Goal: Task Accomplishment & Management: Complete application form

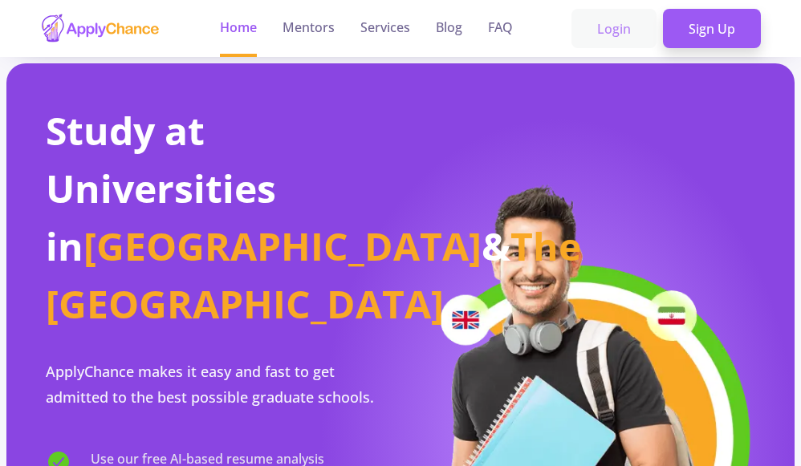
click at [630, 29] on link "Login" at bounding box center [613, 29] width 85 height 40
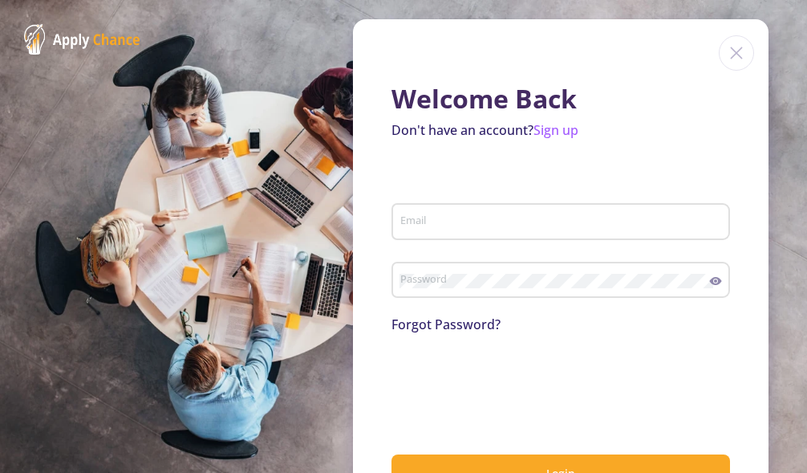
click at [521, 210] on div "Email" at bounding box center [561, 218] width 323 height 42
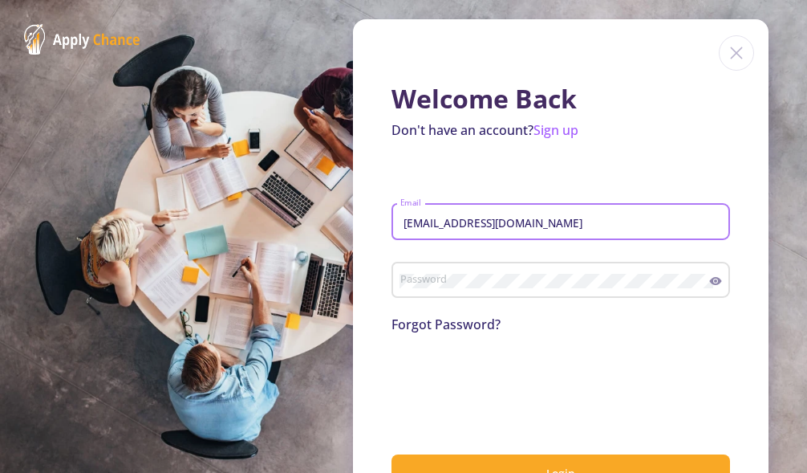
type input "[EMAIL_ADDRESS][DOMAIN_NAME]"
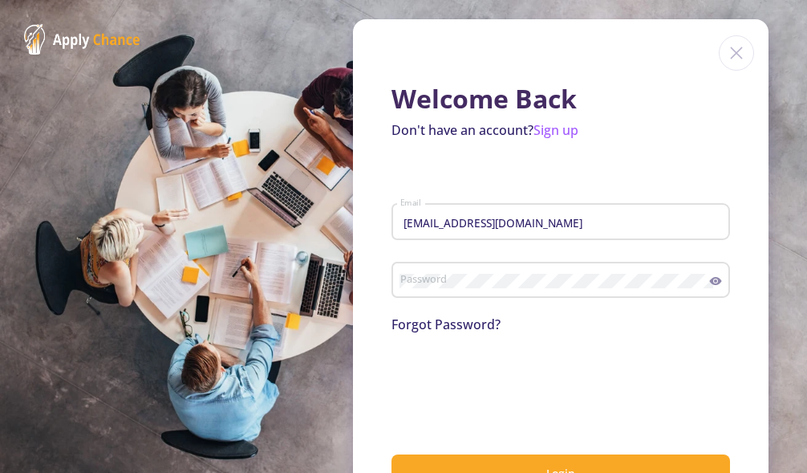
click at [504, 267] on div "Password" at bounding box center [555, 277] width 311 height 42
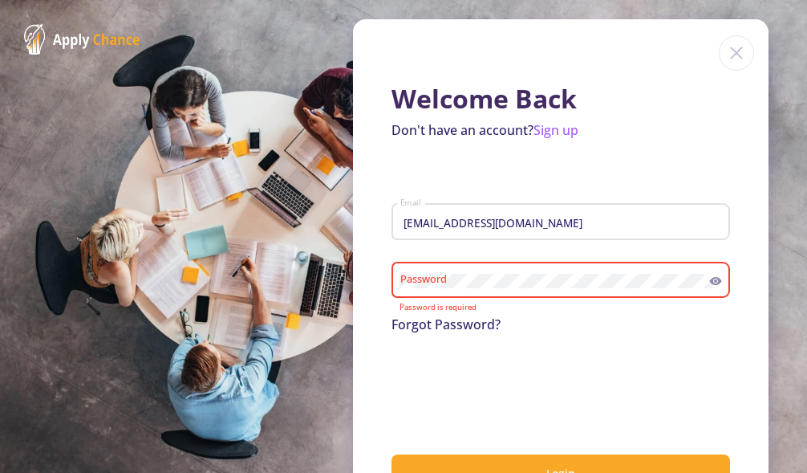
click at [738, 51] on img at bounding box center [736, 52] width 35 height 35
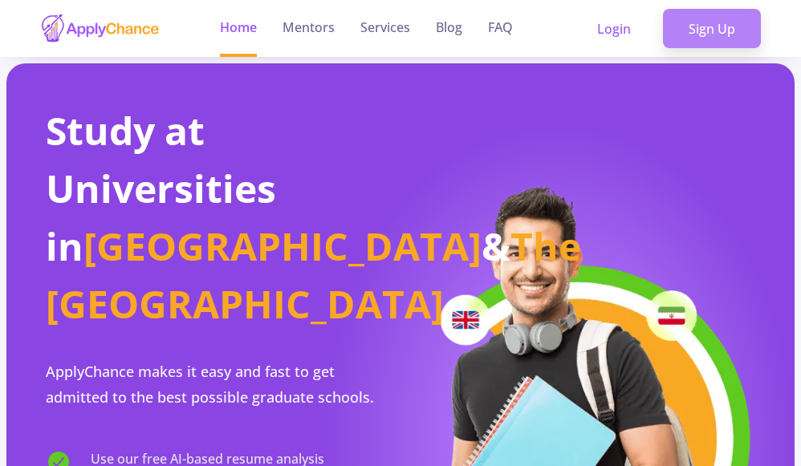
click at [703, 27] on link "Sign Up" at bounding box center [712, 29] width 98 height 40
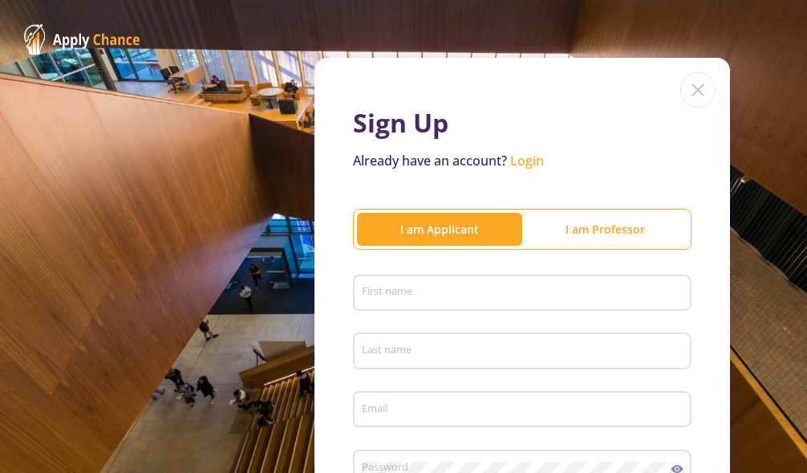
click at [407, 287] on input "First name" at bounding box center [524, 294] width 327 height 14
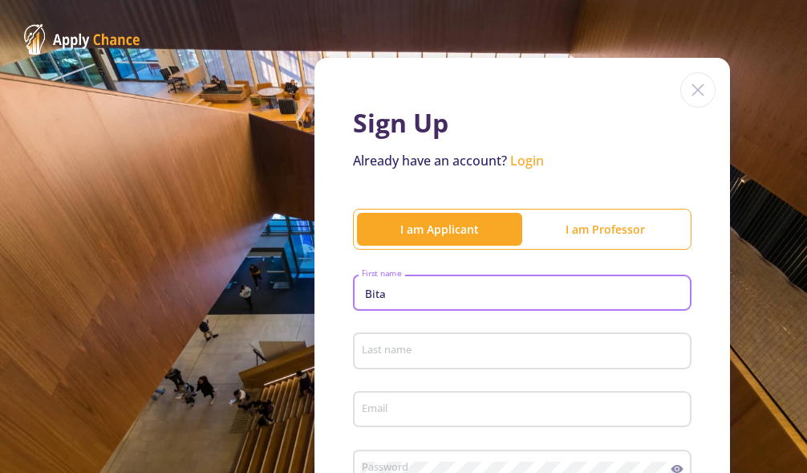
type input "Bita"
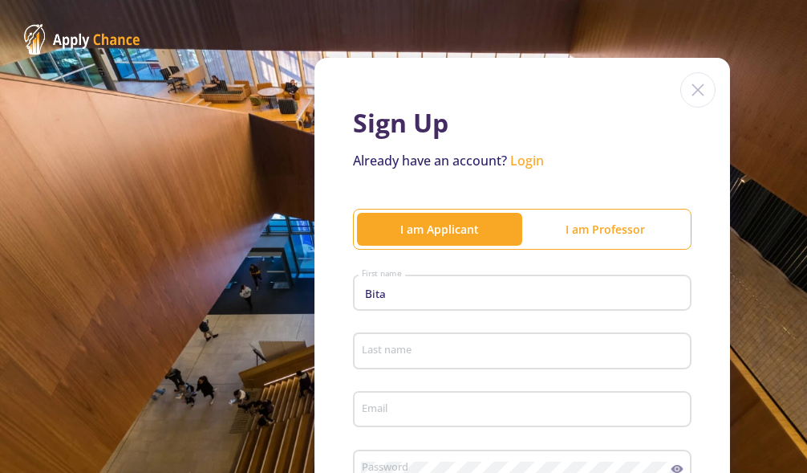
click at [505, 343] on div "Last name" at bounding box center [522, 348] width 323 height 42
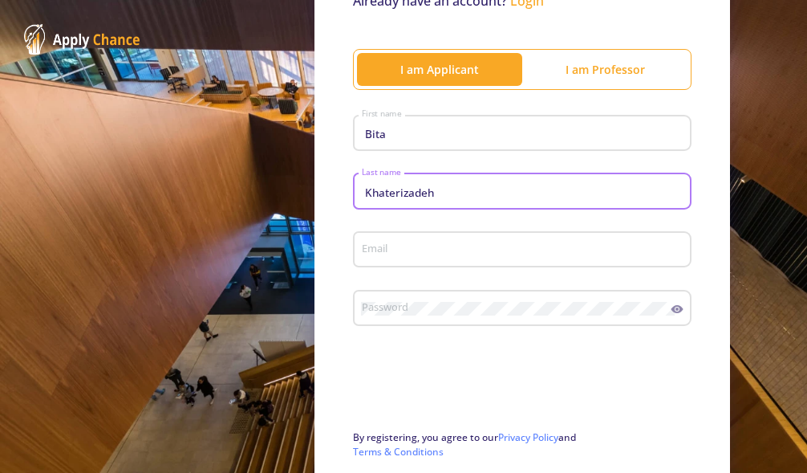
scroll to position [161, 0]
type input "Khaterizadeh"
click at [459, 245] on input "Email" at bounding box center [524, 249] width 327 height 14
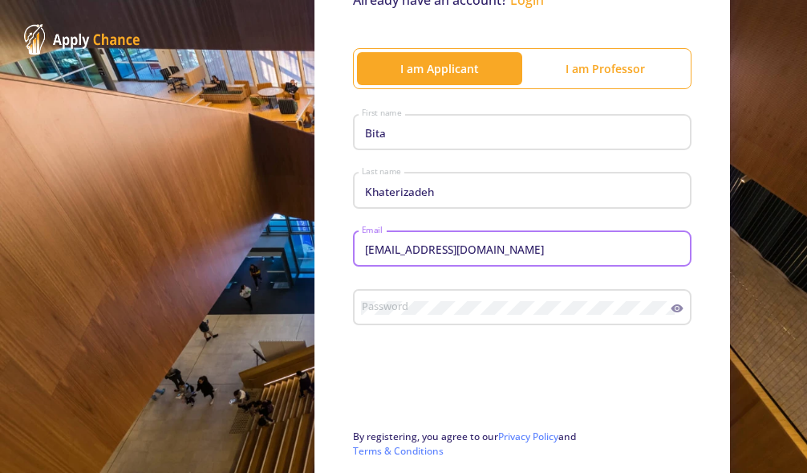
type input "[EMAIL_ADDRESS][DOMAIN_NAME]"
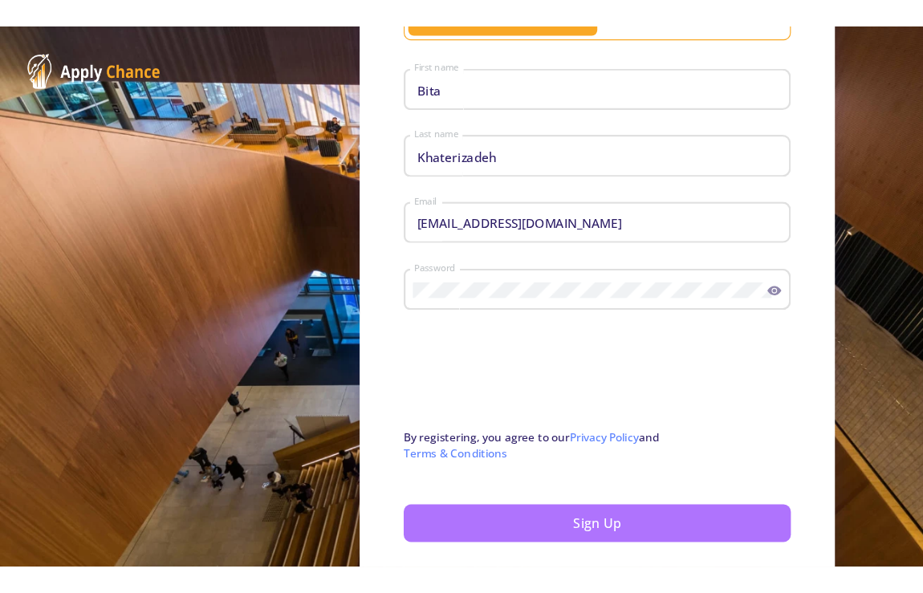
scroll to position [312, 0]
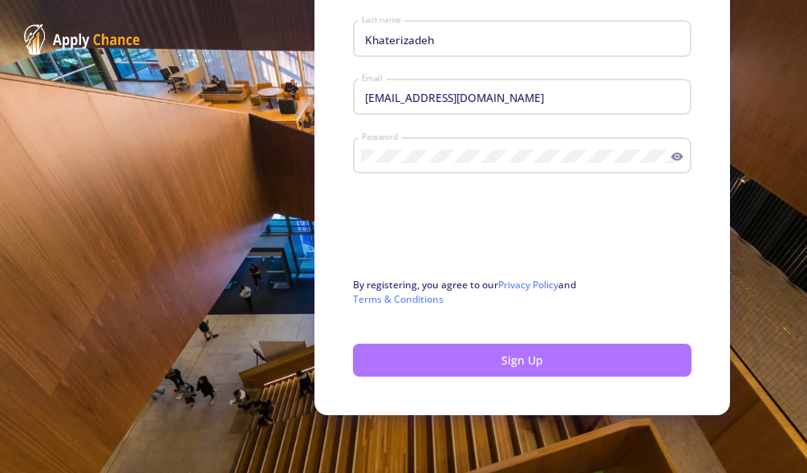
click at [505, 365] on button "Sign Up" at bounding box center [522, 360] width 339 height 33
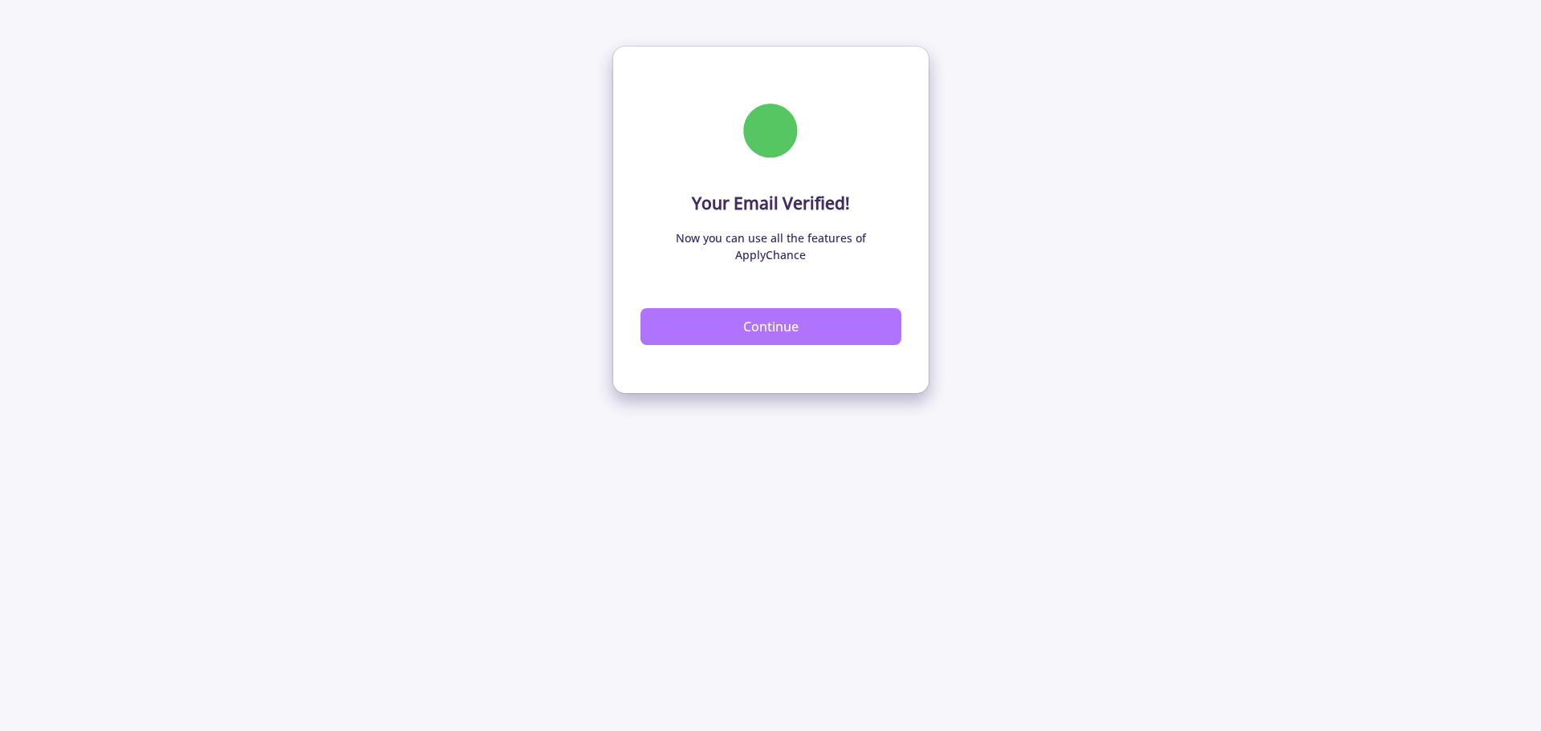
click at [812, 309] on button "Continue" at bounding box center [771, 326] width 261 height 37
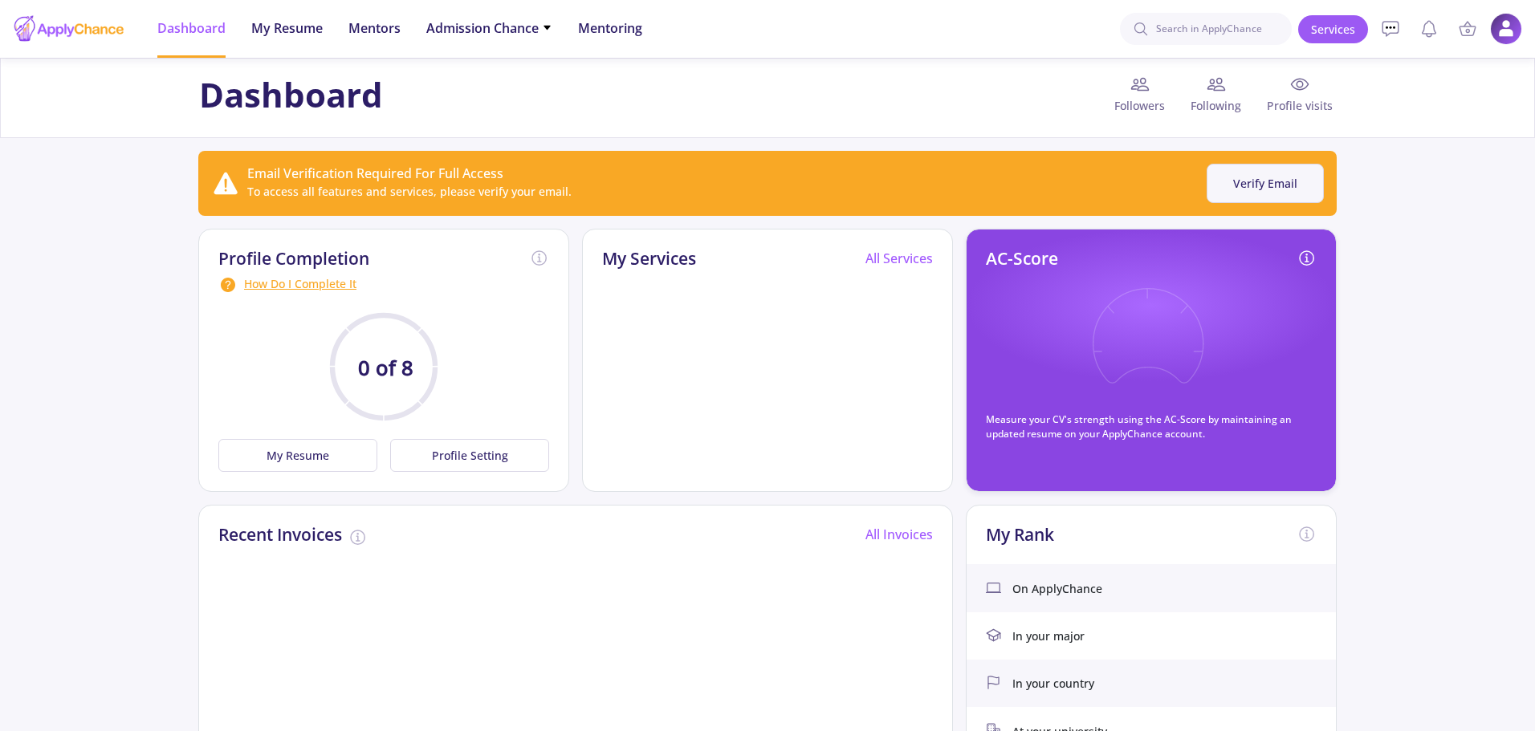
click at [1256, 183] on button "Verify Email" at bounding box center [1264, 183] width 117 height 39
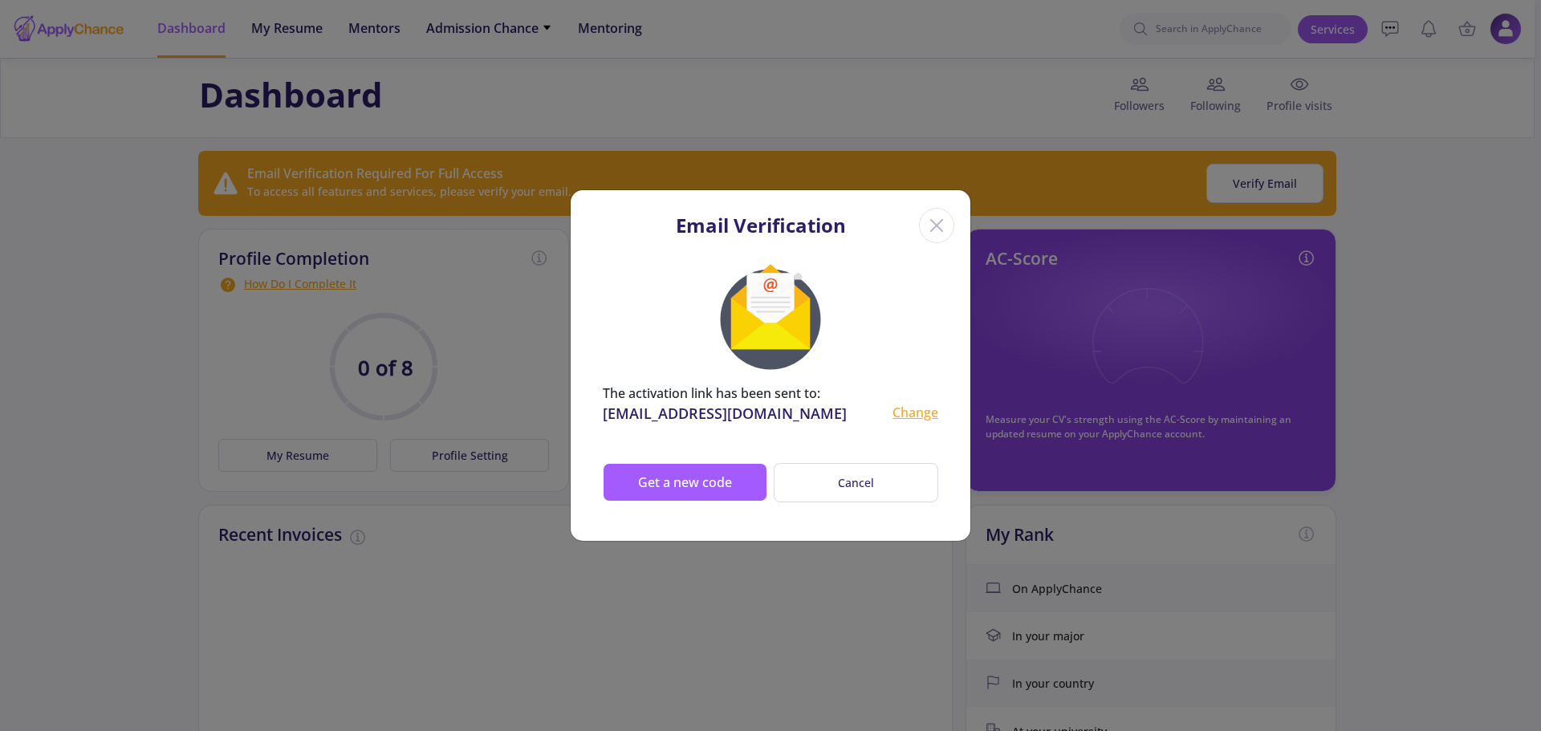
click at [933, 230] on line "Close" at bounding box center [936, 225] width 11 height 11
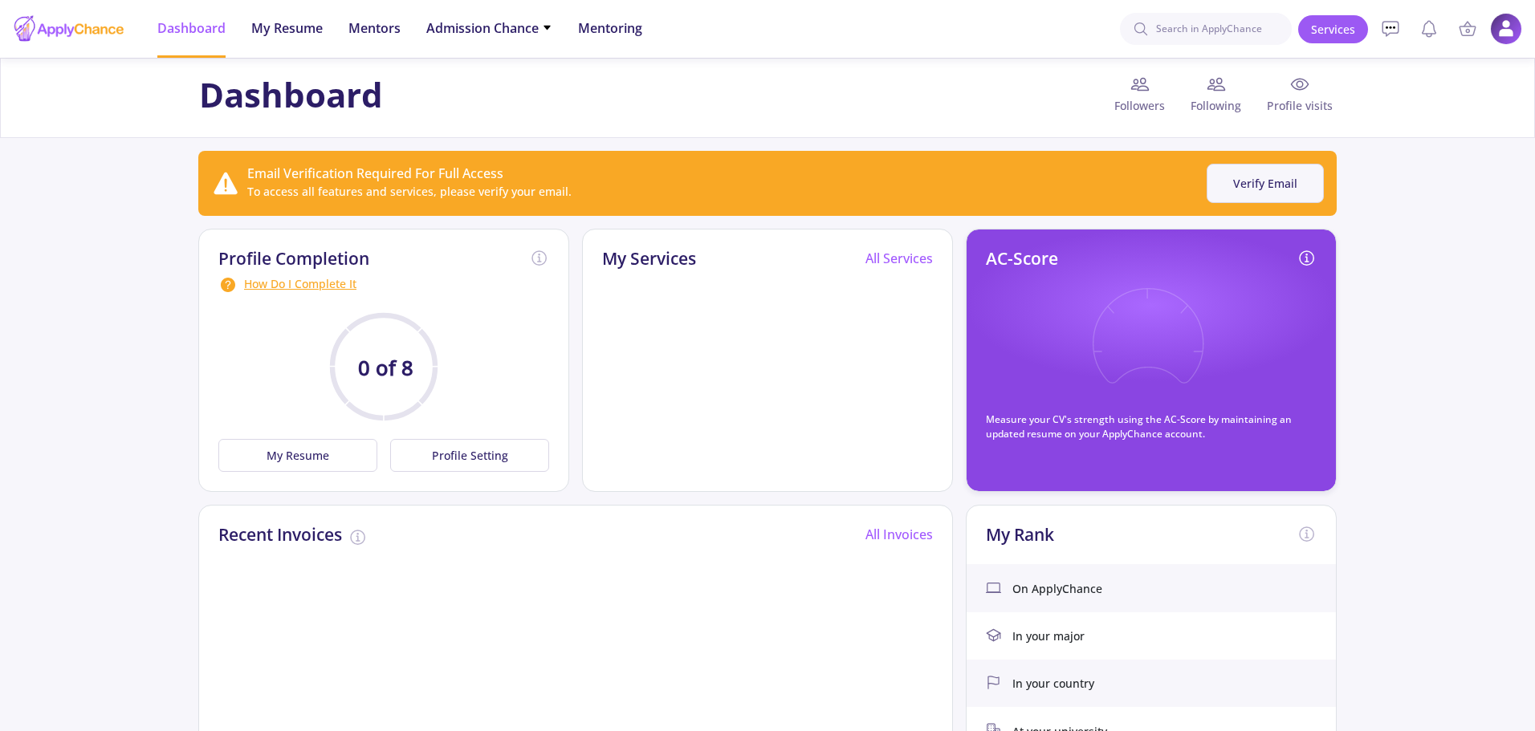
click at [1264, 179] on button "Verify Email" at bounding box center [1264, 183] width 117 height 39
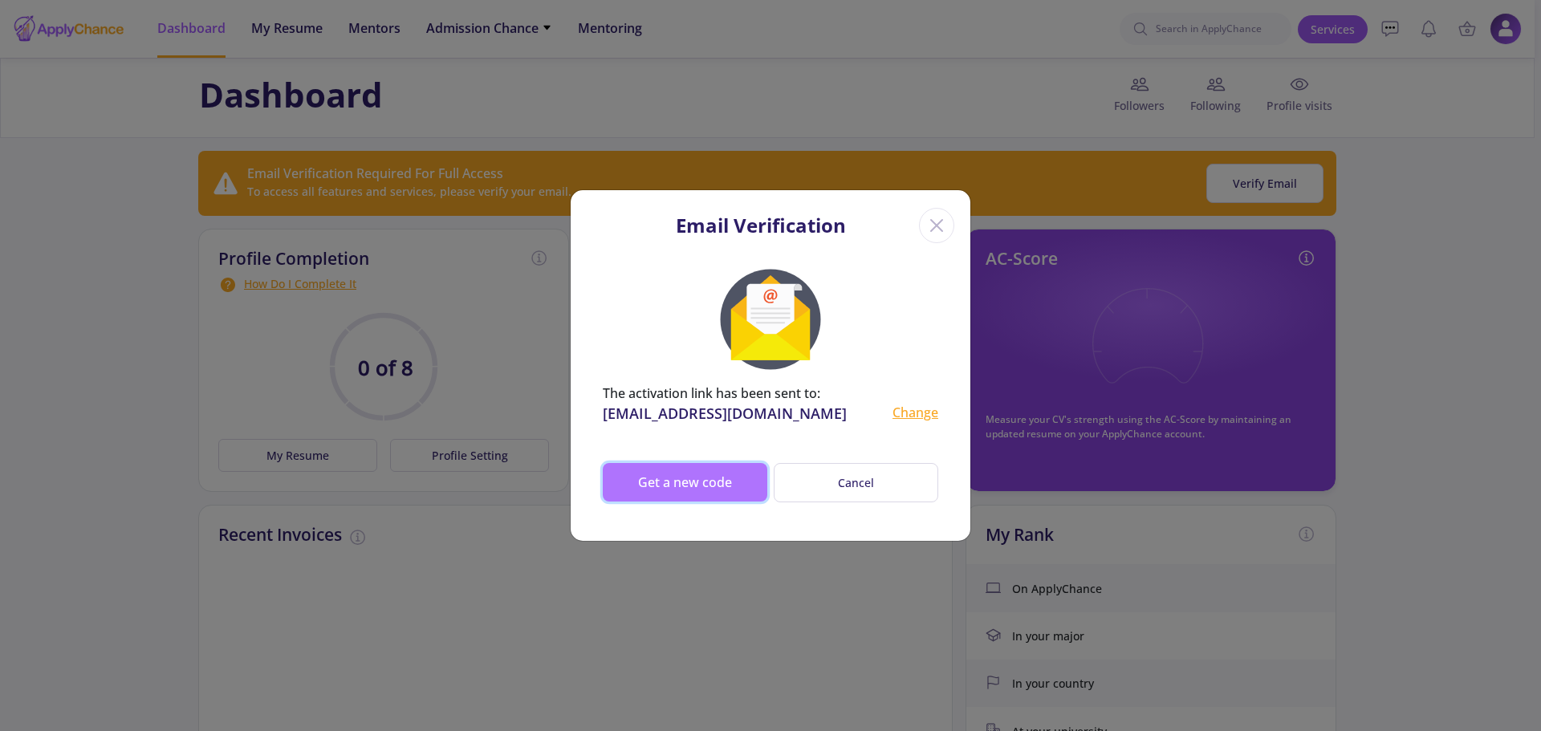
click at [692, 486] on button "Get a new code" at bounding box center [685, 482] width 165 height 39
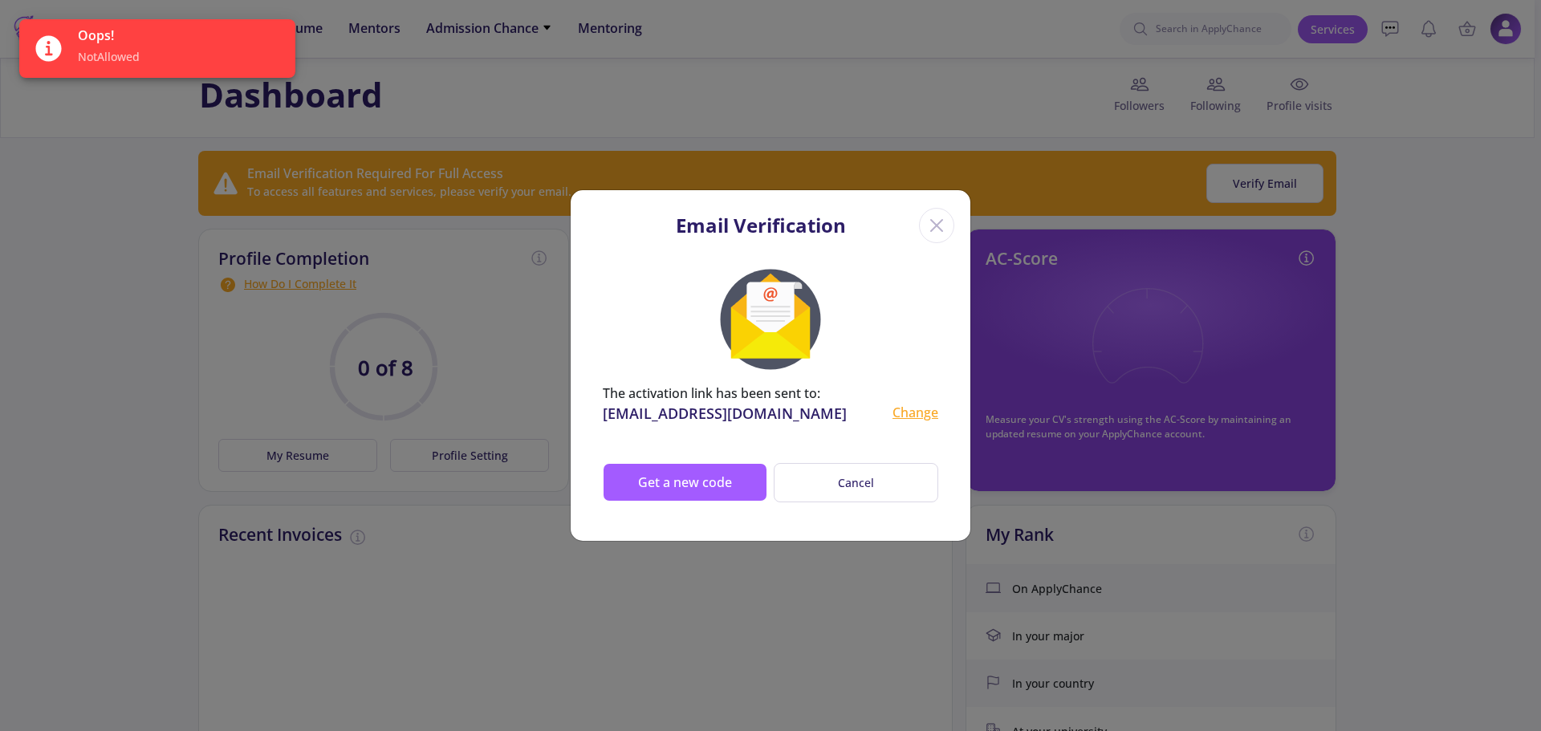
drag, startPoint x: 940, startPoint y: 222, endPoint x: 907, endPoint y: 315, distance: 99.5
click at [907, 315] on div "Email Verification The activation link has been sent to: [EMAIL_ADDRESS][DOMAIN…" at bounding box center [770, 365] width 401 height 352
click at [885, 320] on div at bounding box center [771, 319] width 336 height 128
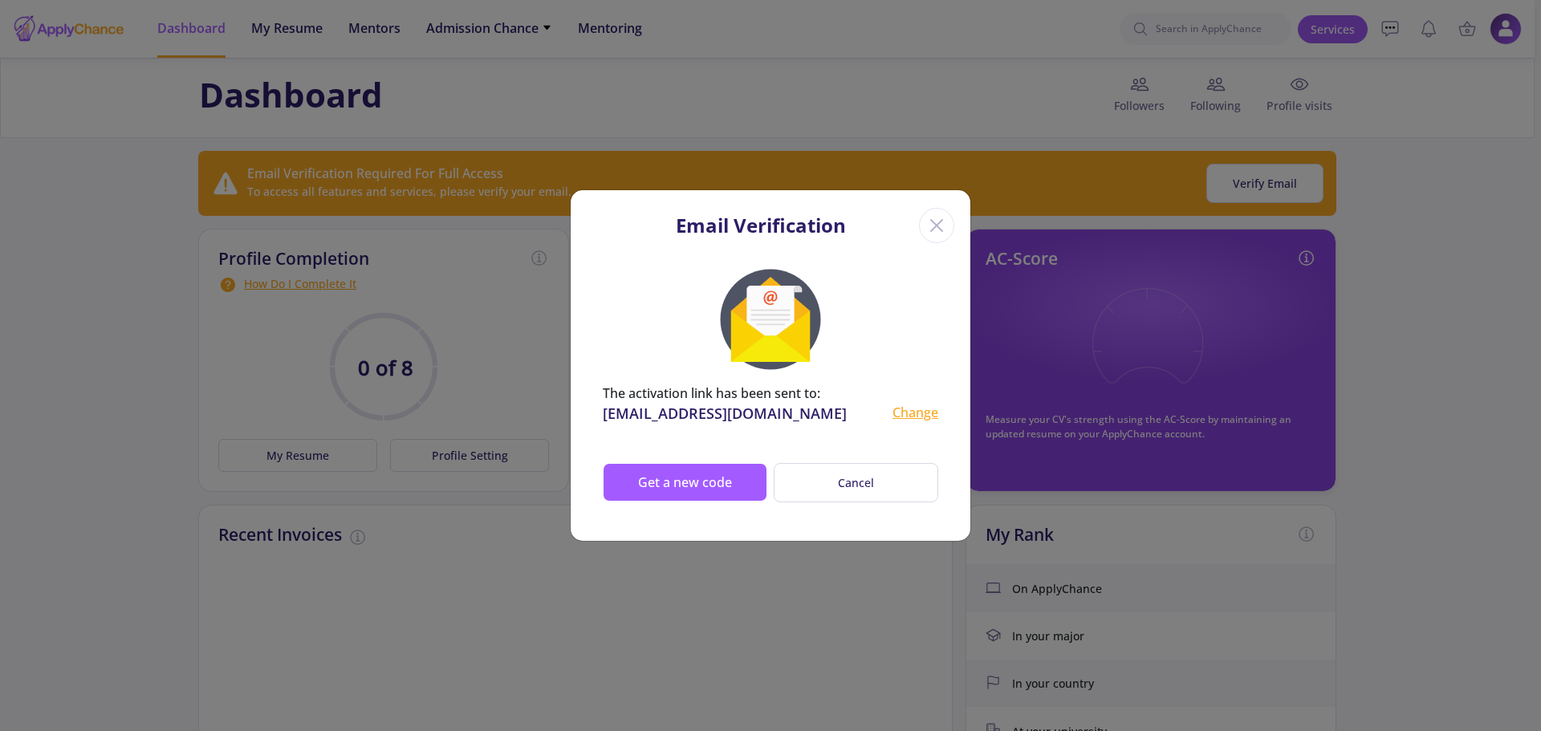
click at [931, 227] on icon "Close" at bounding box center [937, 226] width 26 height 26
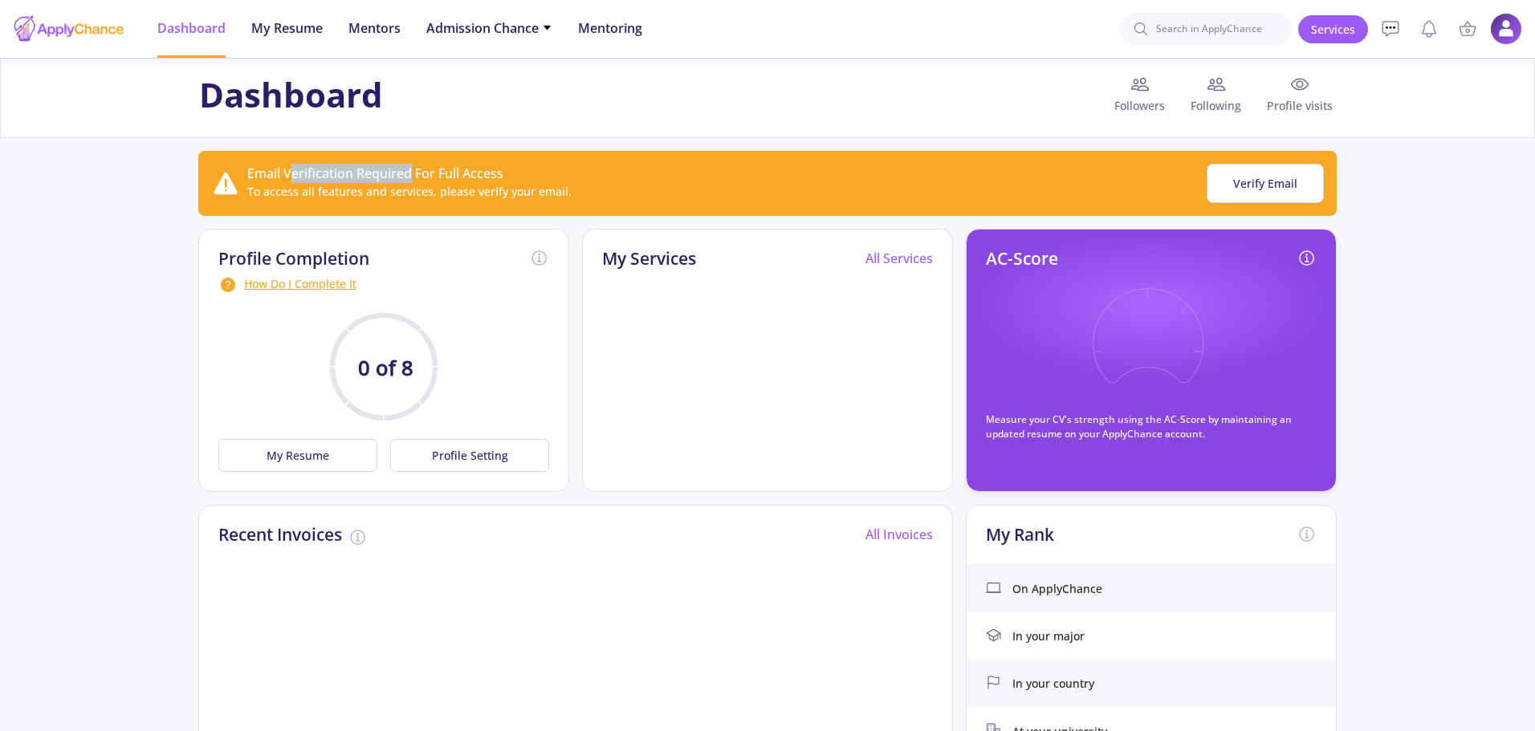
drag, startPoint x: 289, startPoint y: 182, endPoint x: 410, endPoint y: 177, distance: 121.3
click at [410, 177] on div "Email Verification Required For Full Access" at bounding box center [409, 173] width 324 height 19
click at [686, 356] on div "My Services All Services" at bounding box center [767, 360] width 371 height 263
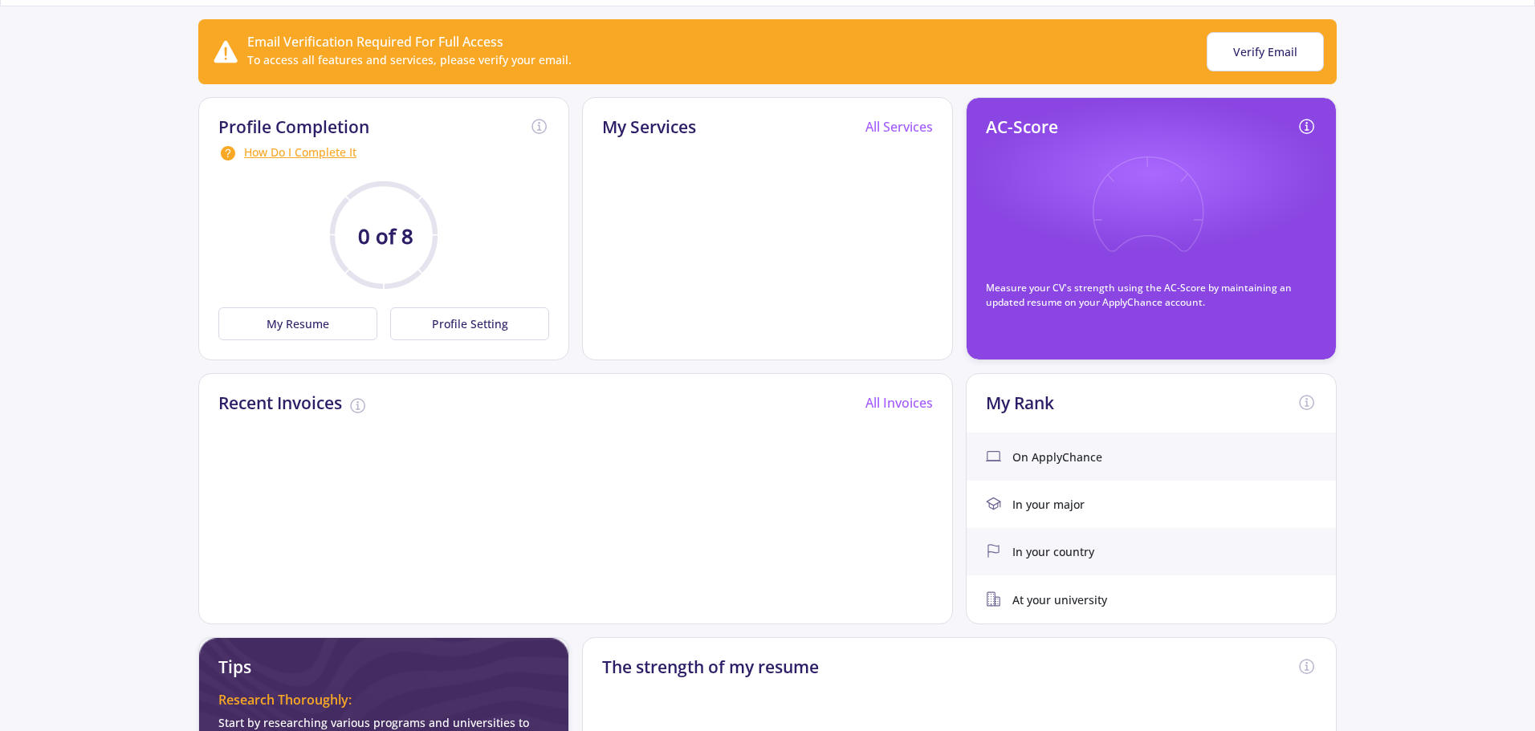
scroll to position [161, 0]
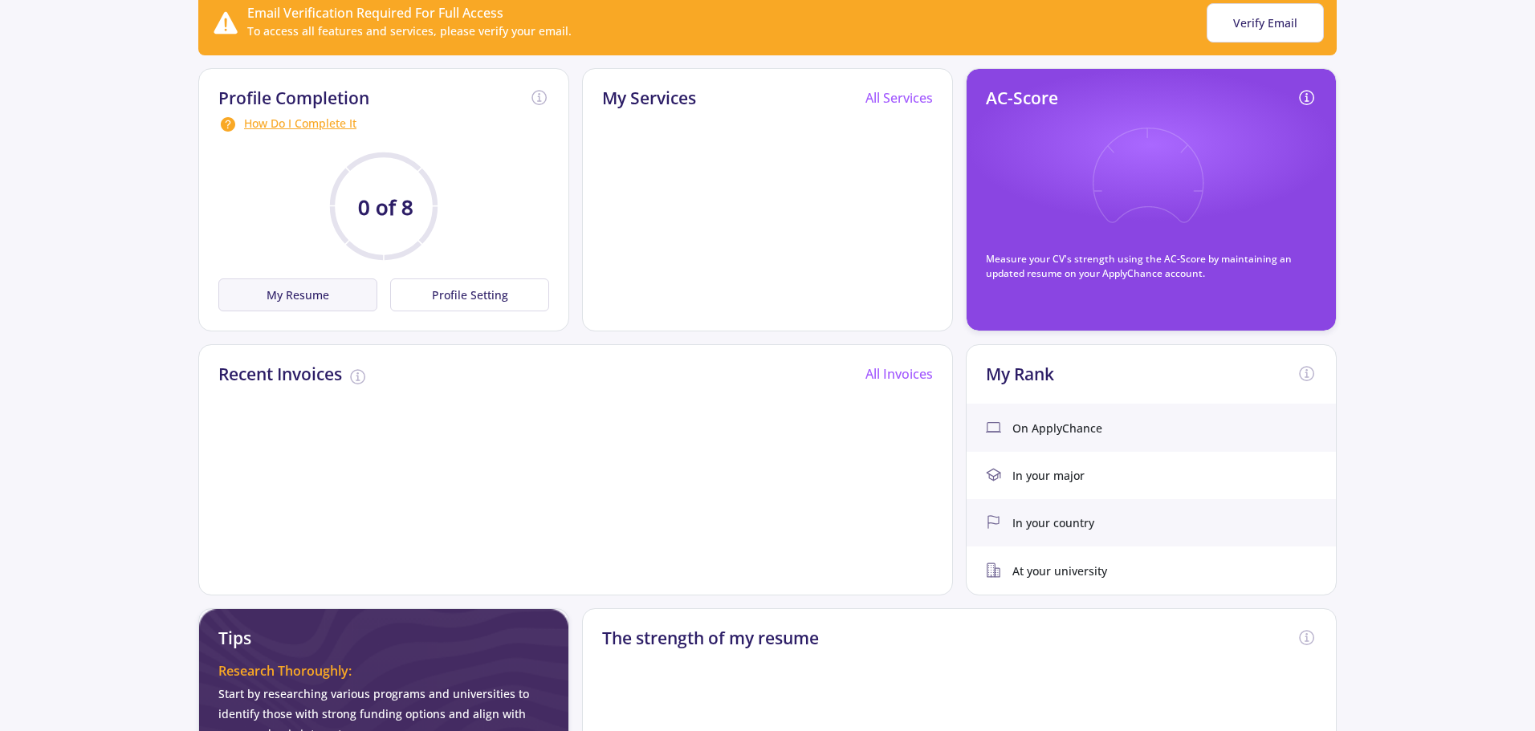
click at [317, 293] on button "My Resume" at bounding box center [297, 295] width 159 height 33
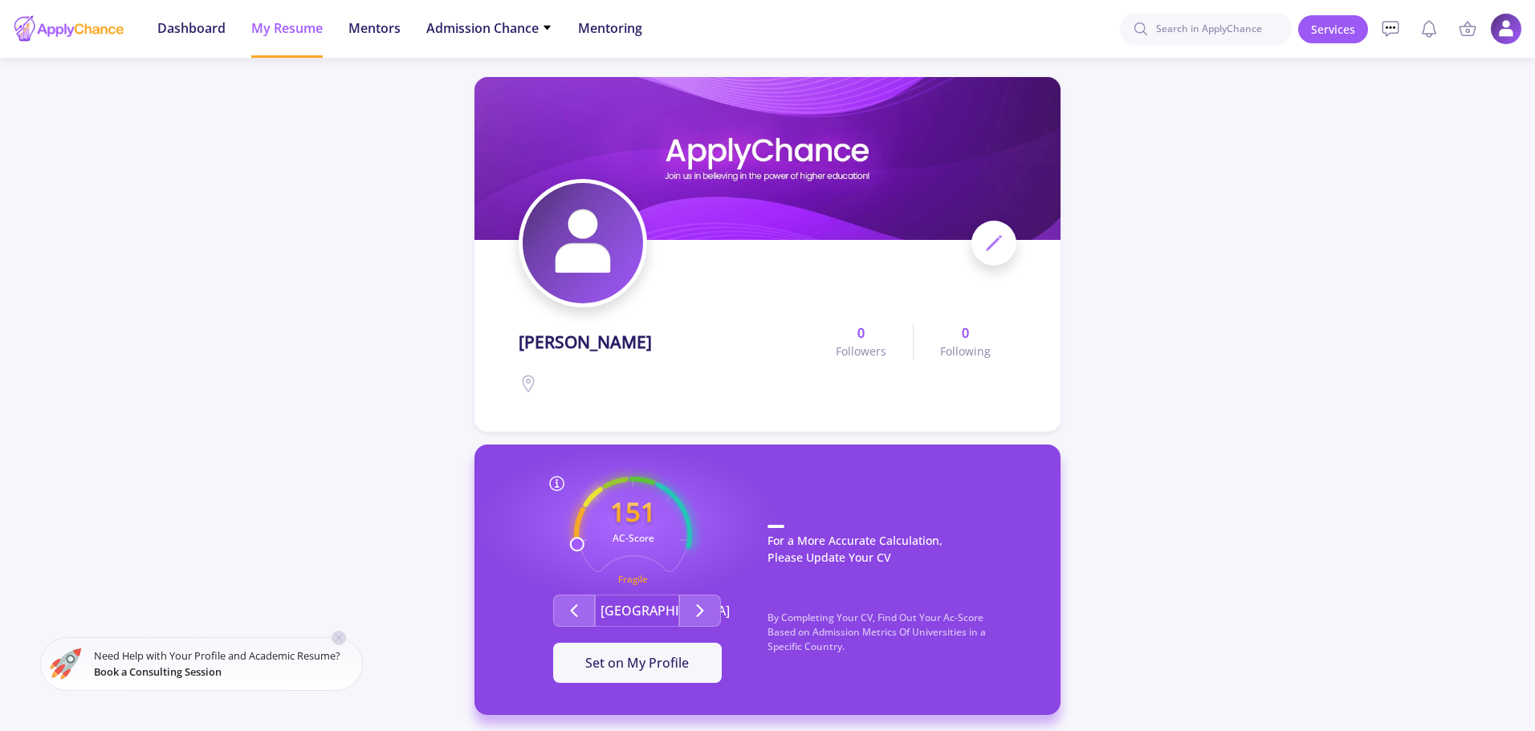
click at [1001, 246] on icon at bounding box center [993, 243] width 19 height 19
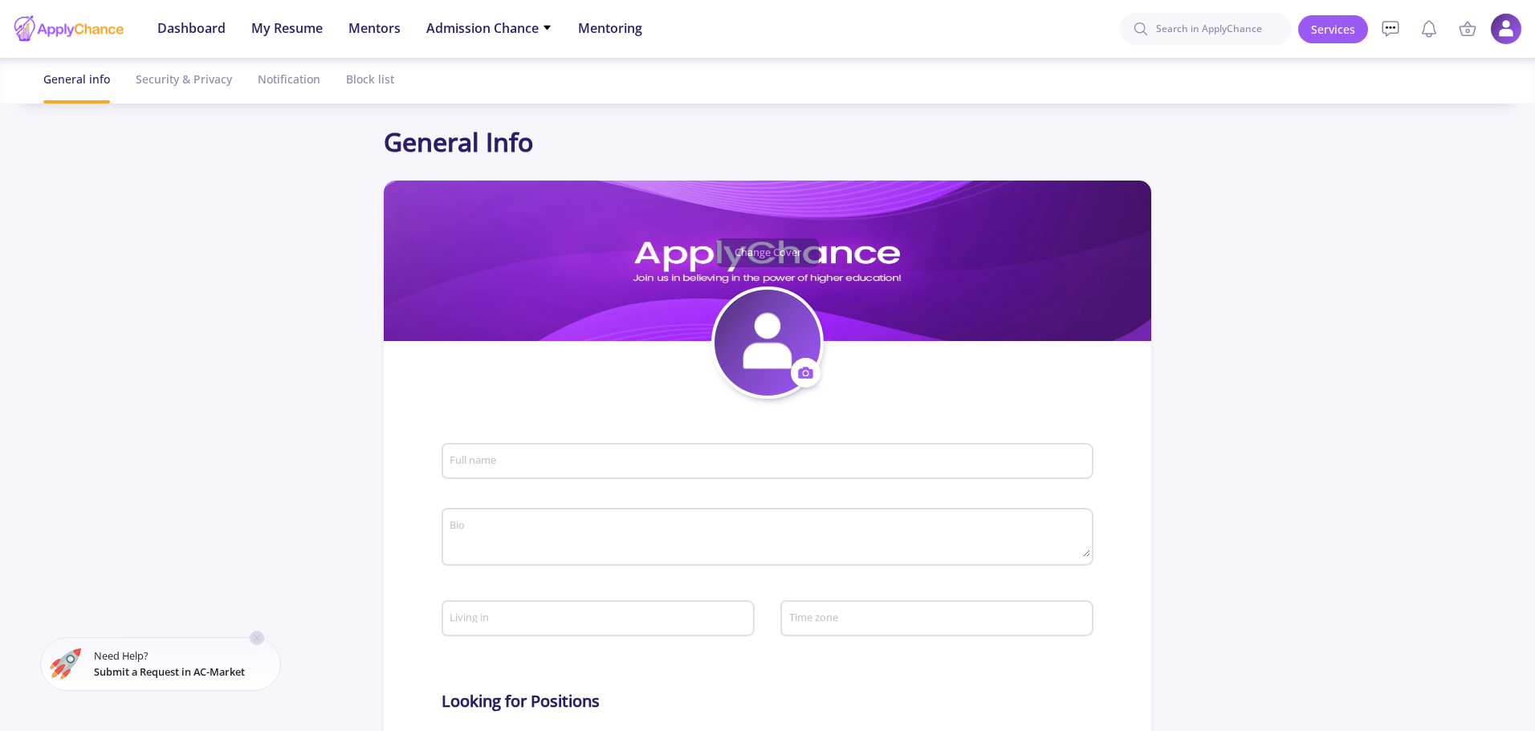
type input "[PERSON_NAME]"
type input "BitaKhaterizadeh"
type input "[EMAIL_ADDRESS][DOMAIN_NAME]"
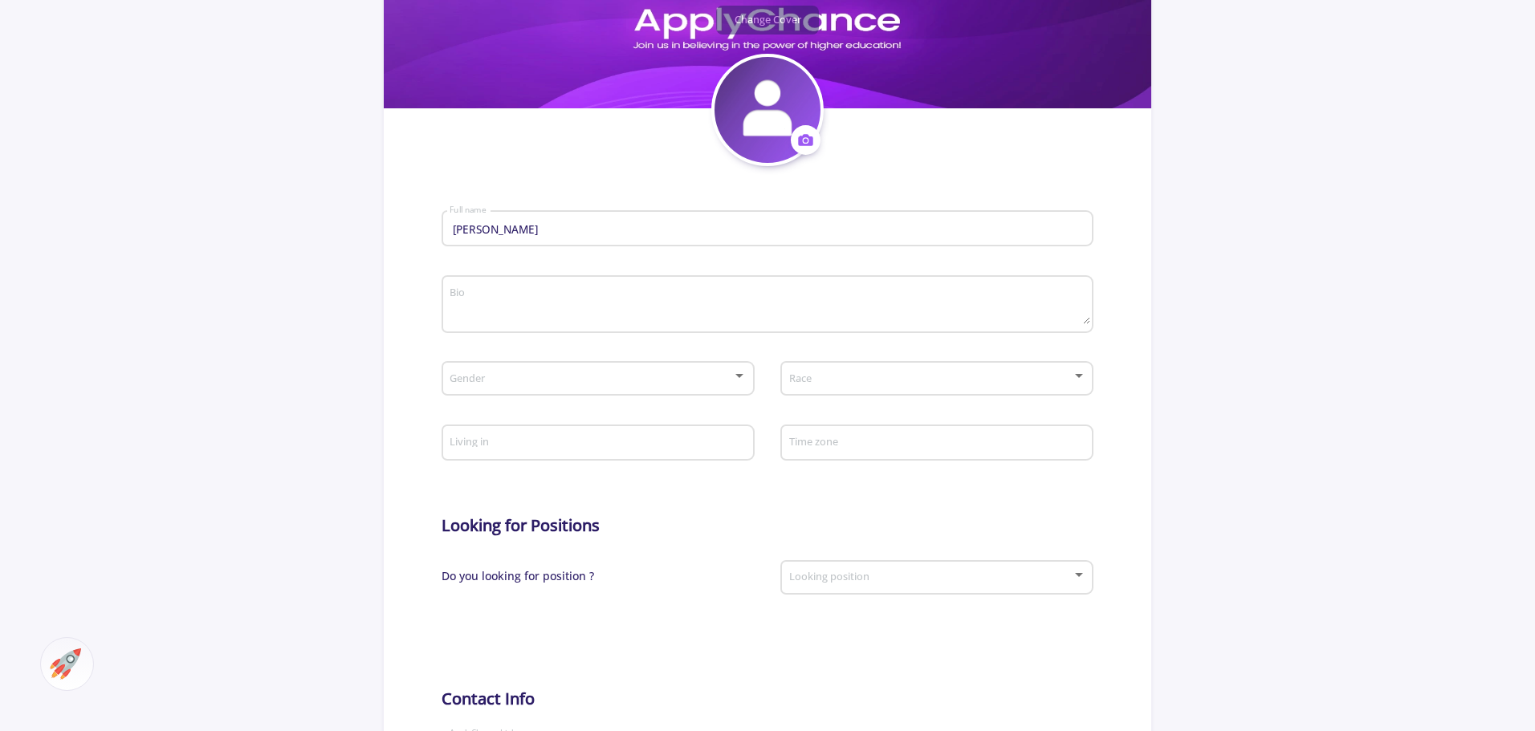
scroll to position [241, 0]
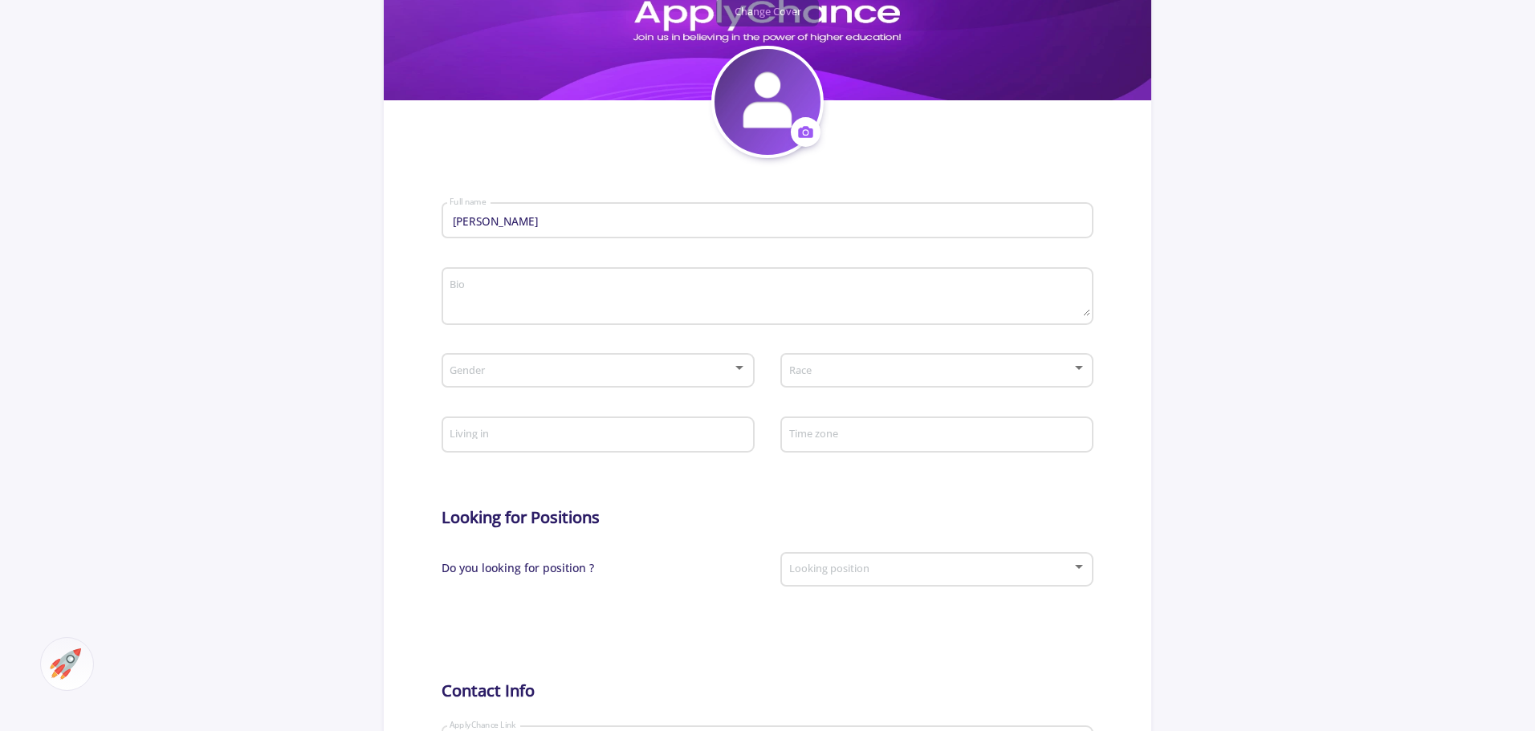
click at [695, 380] on div "Gender" at bounding box center [598, 368] width 298 height 40
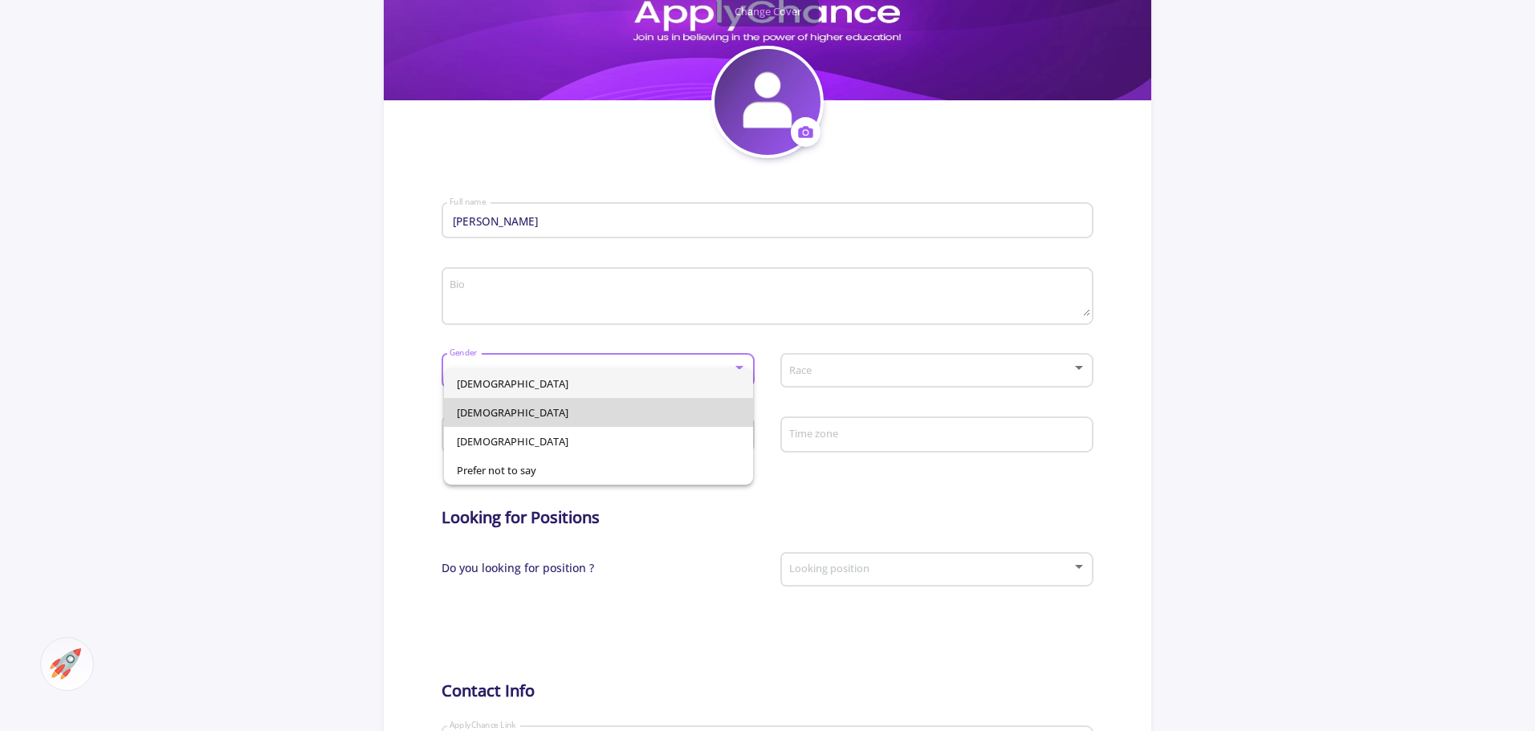
click at [580, 420] on span "[DEMOGRAPHIC_DATA]" at bounding box center [598, 412] width 283 height 29
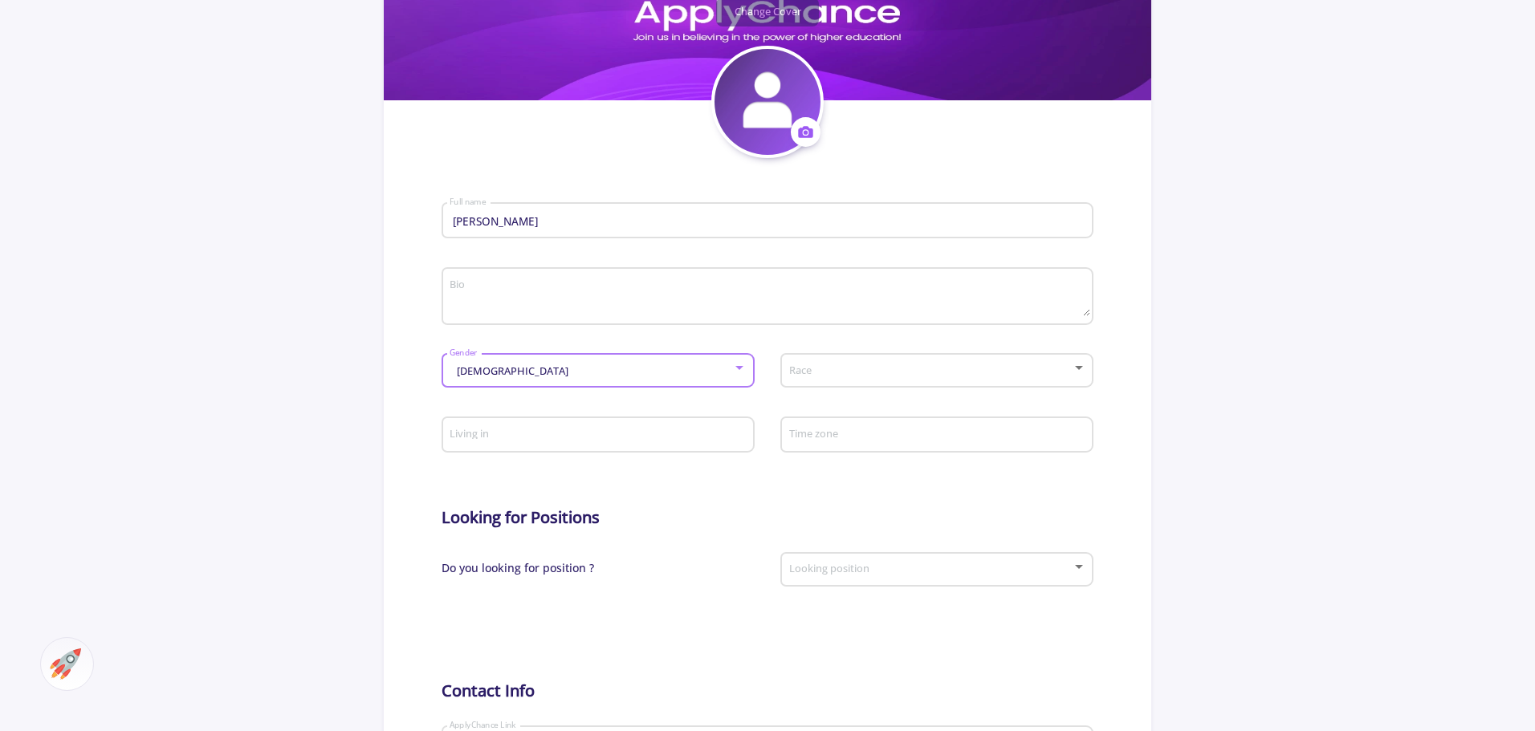
click at [820, 364] on div "Race" at bounding box center [937, 368] width 298 height 40
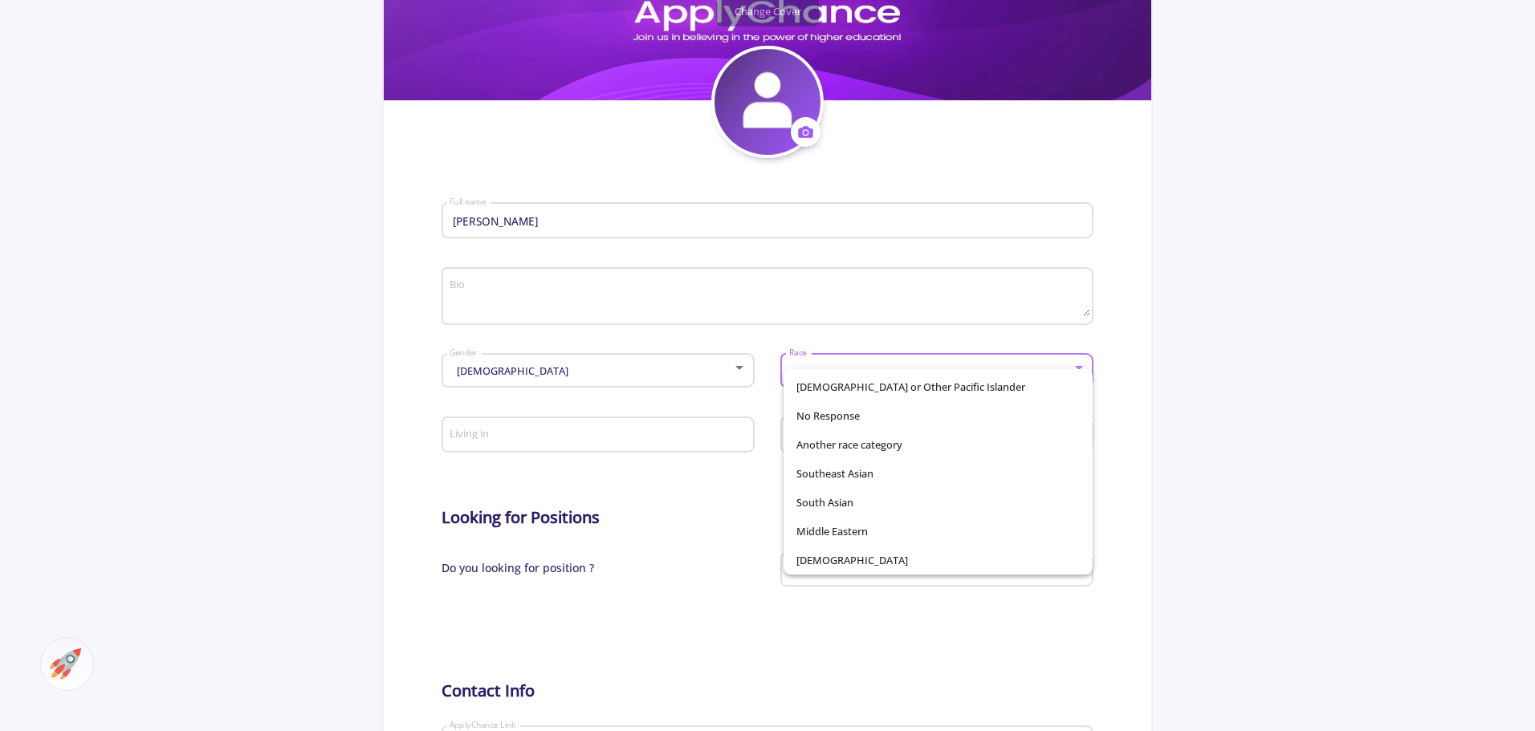
click at [600, 425] on div at bounding box center [767, 365] width 1535 height 731
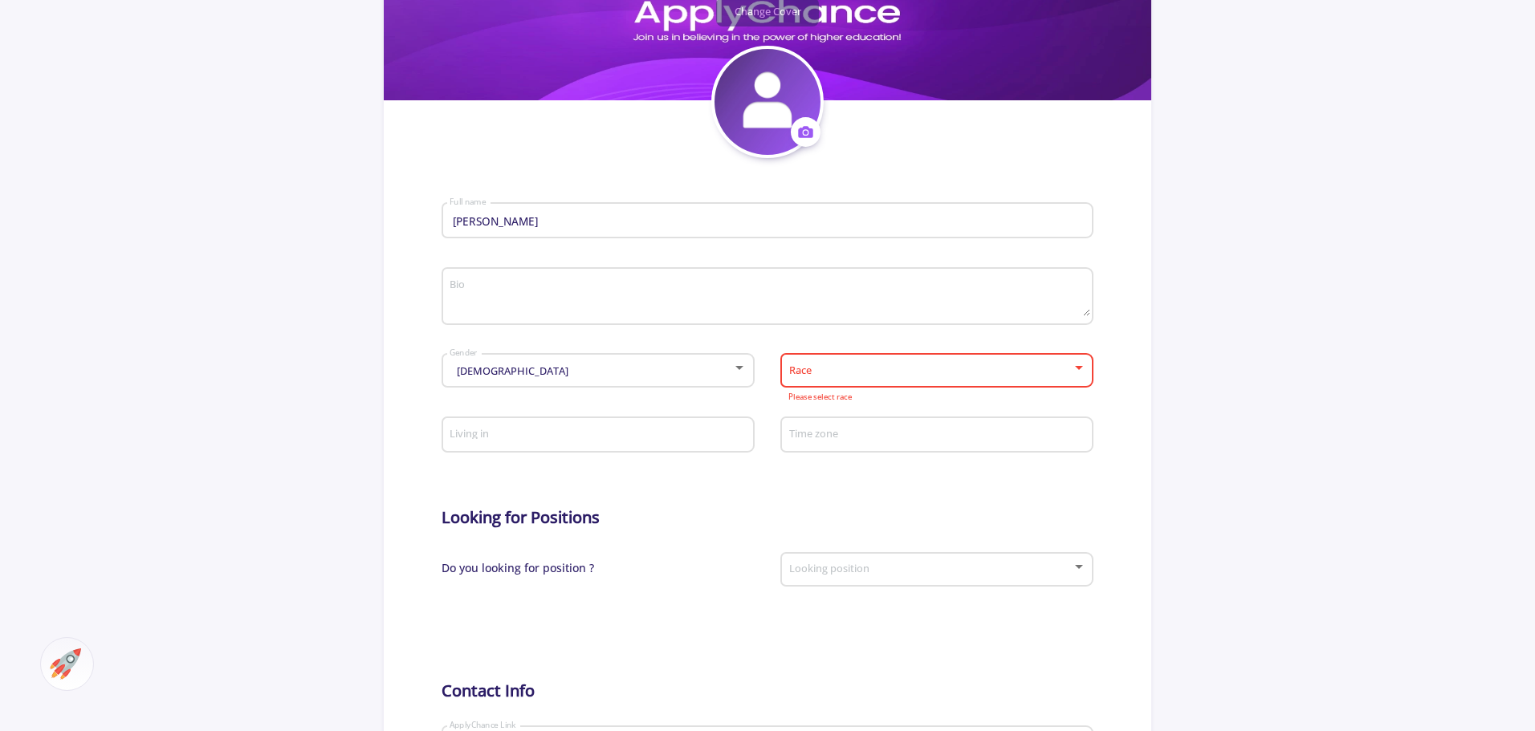
click at [593, 439] on input "Living in" at bounding box center [600, 436] width 302 height 14
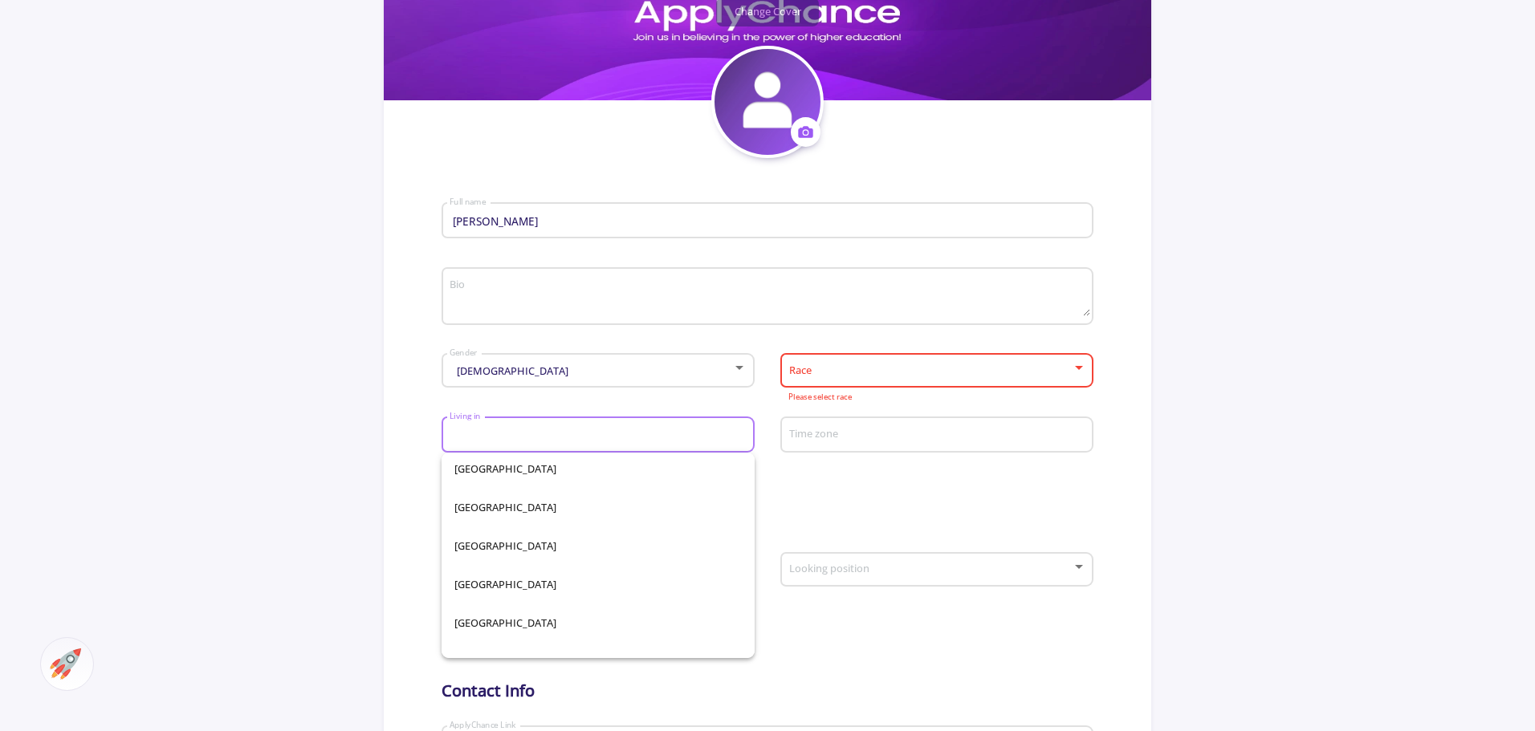
scroll to position [7697, 0]
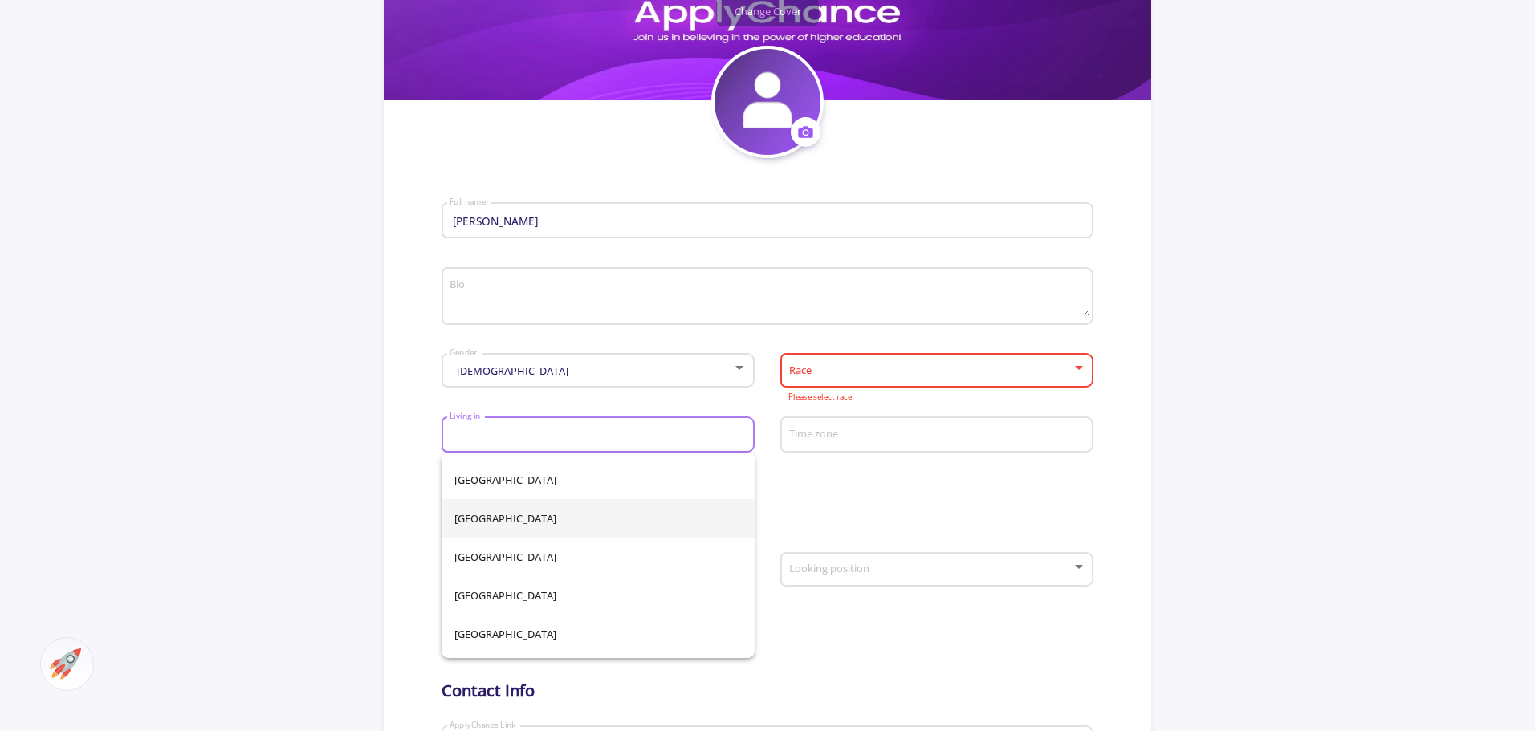
click at [519, 520] on span "[GEOGRAPHIC_DATA]" at bounding box center [597, 518] width 287 height 39
type input "[GEOGRAPHIC_DATA]"
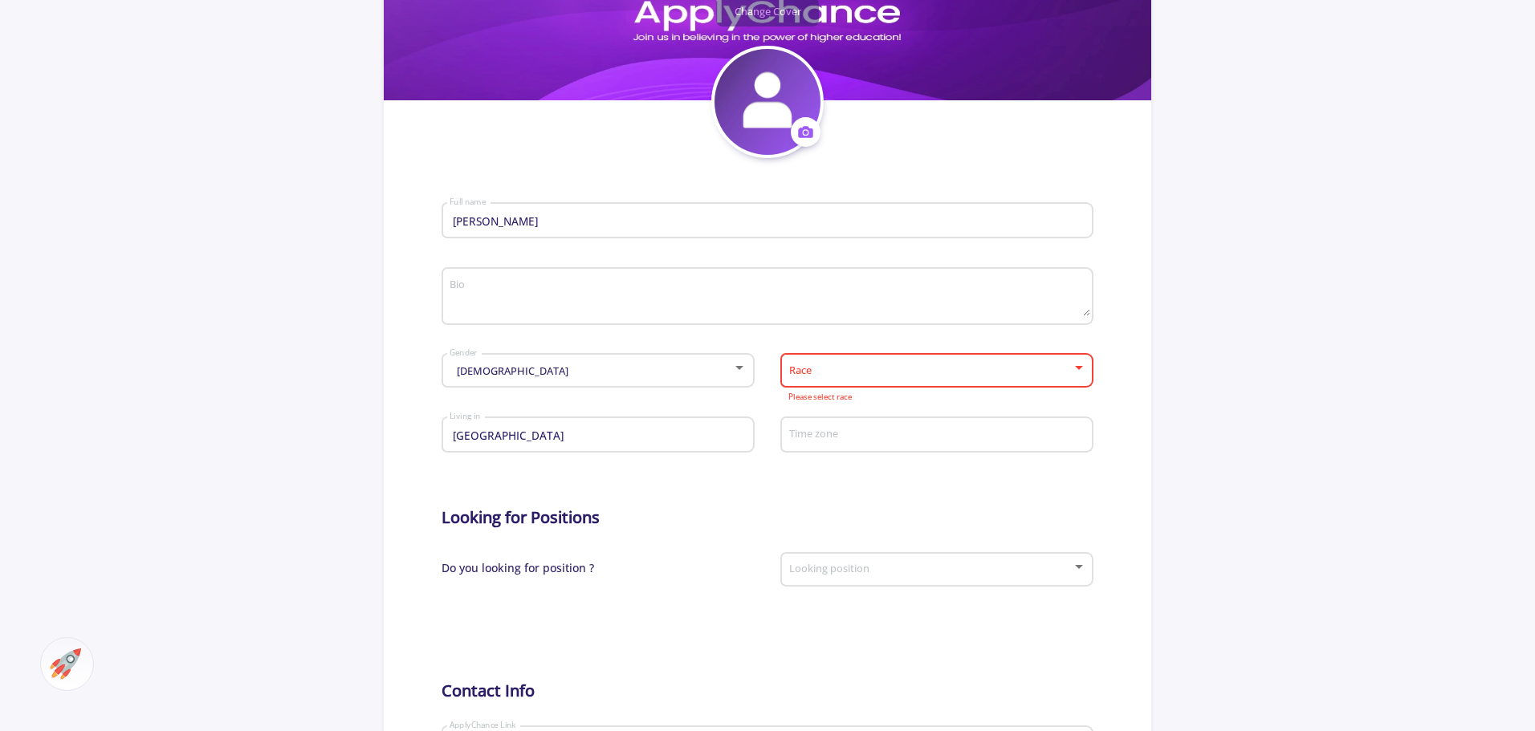
click at [832, 426] on div "Time zone" at bounding box center [937, 432] width 298 height 42
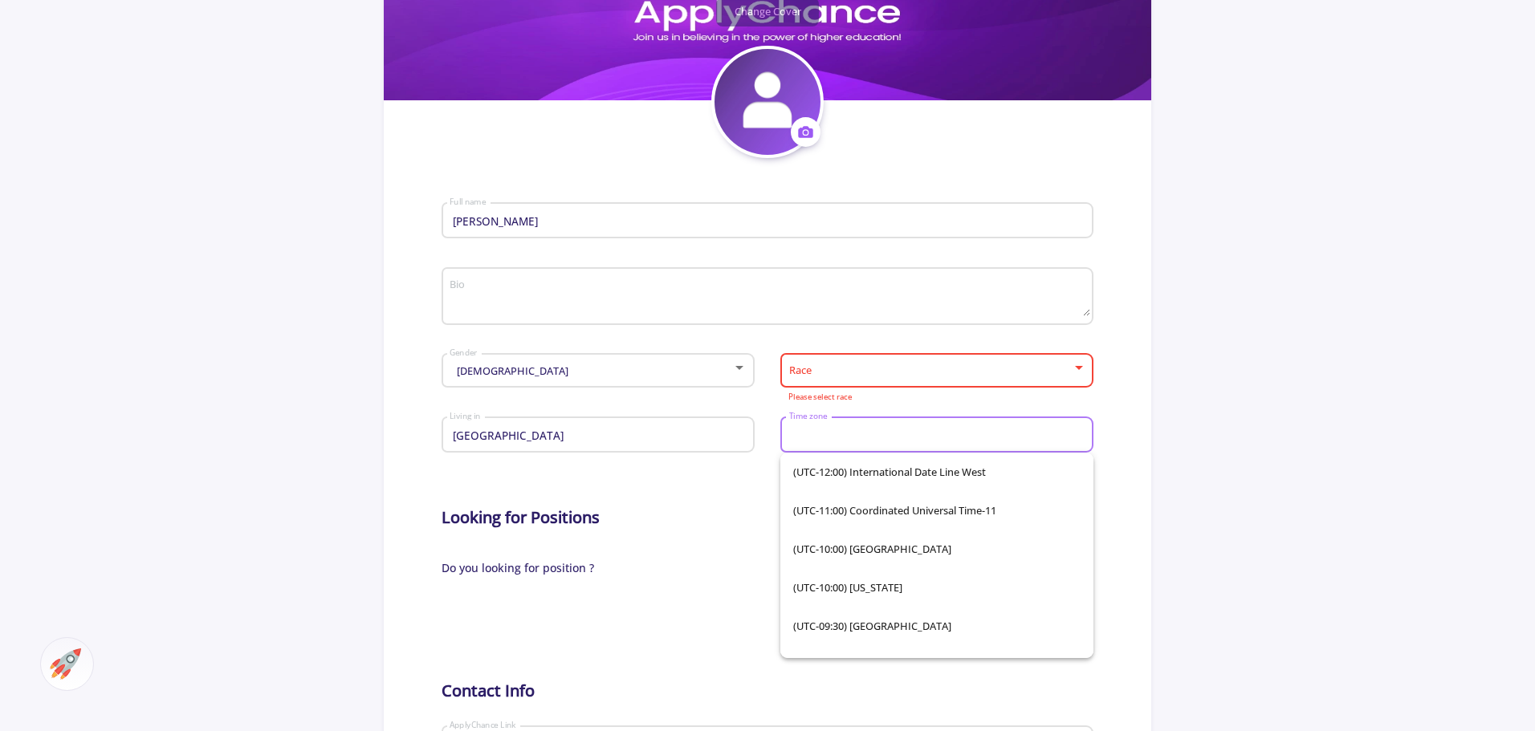
click at [852, 368] on span at bounding box center [931, 370] width 279 height 11
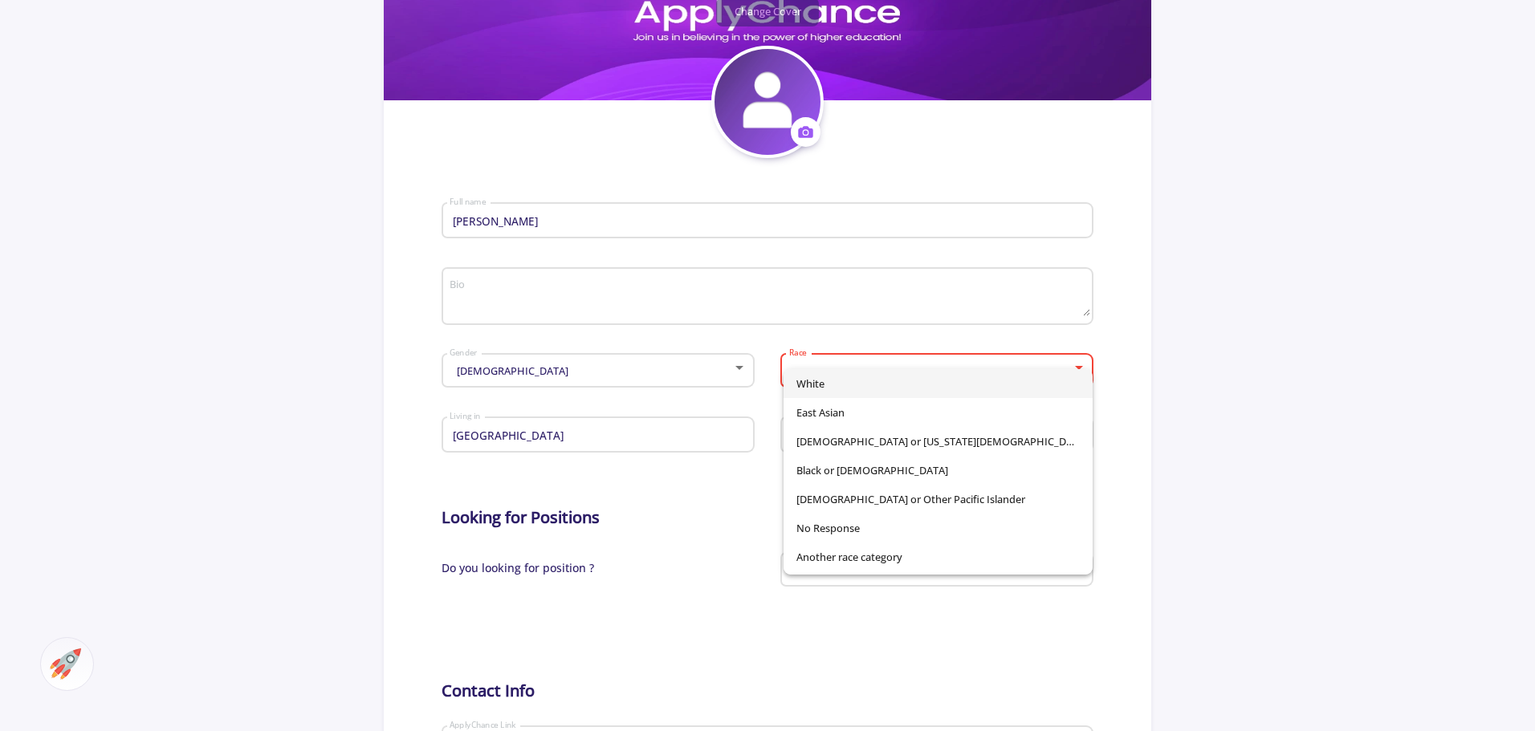
click at [852, 368] on div "White [DEMOGRAPHIC_DATA] American Indian or [US_STATE][DEMOGRAPHIC_DATA] Black …" at bounding box center [924, 466] width 298 height 218
click at [783, 323] on div at bounding box center [767, 365] width 1535 height 731
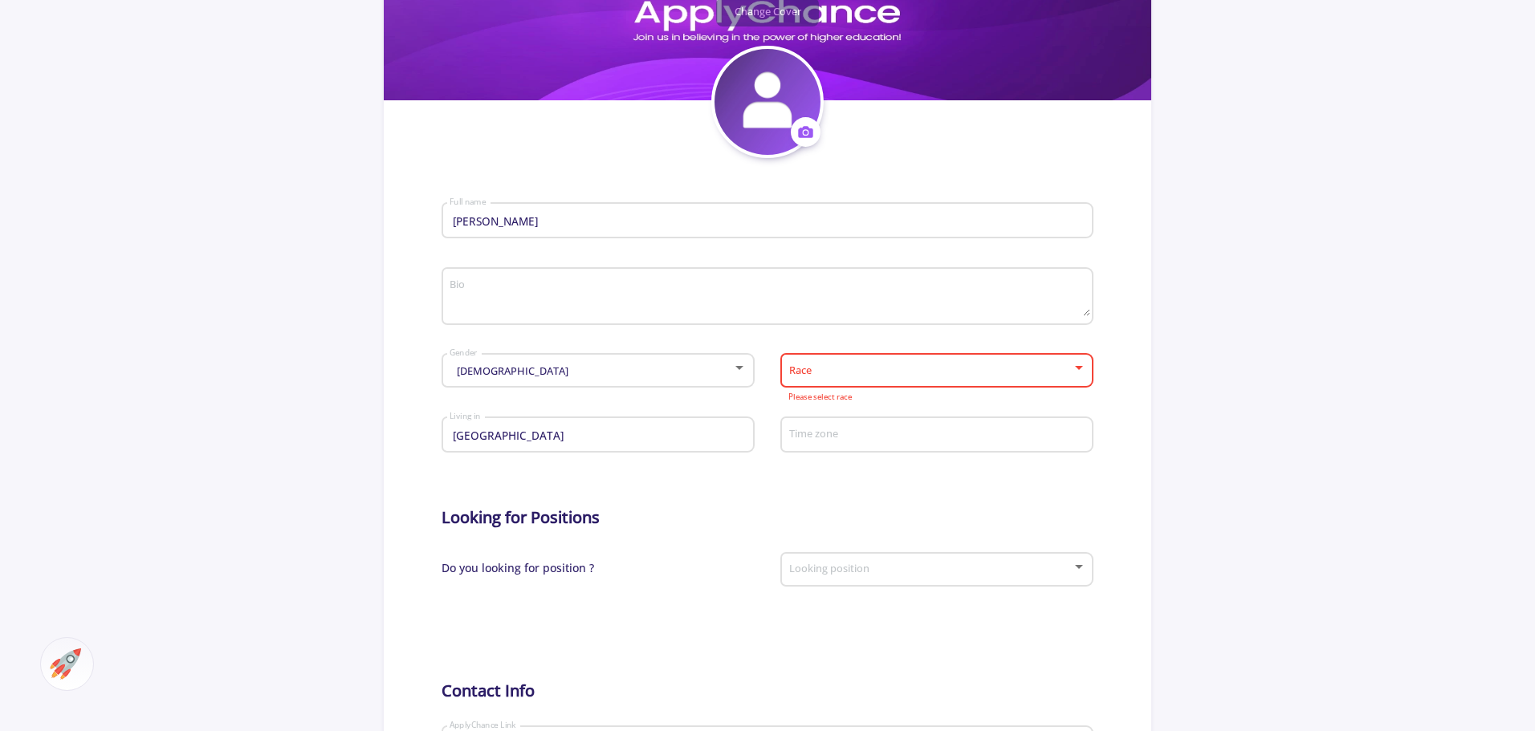
click at [851, 378] on div "Race" at bounding box center [937, 368] width 298 height 40
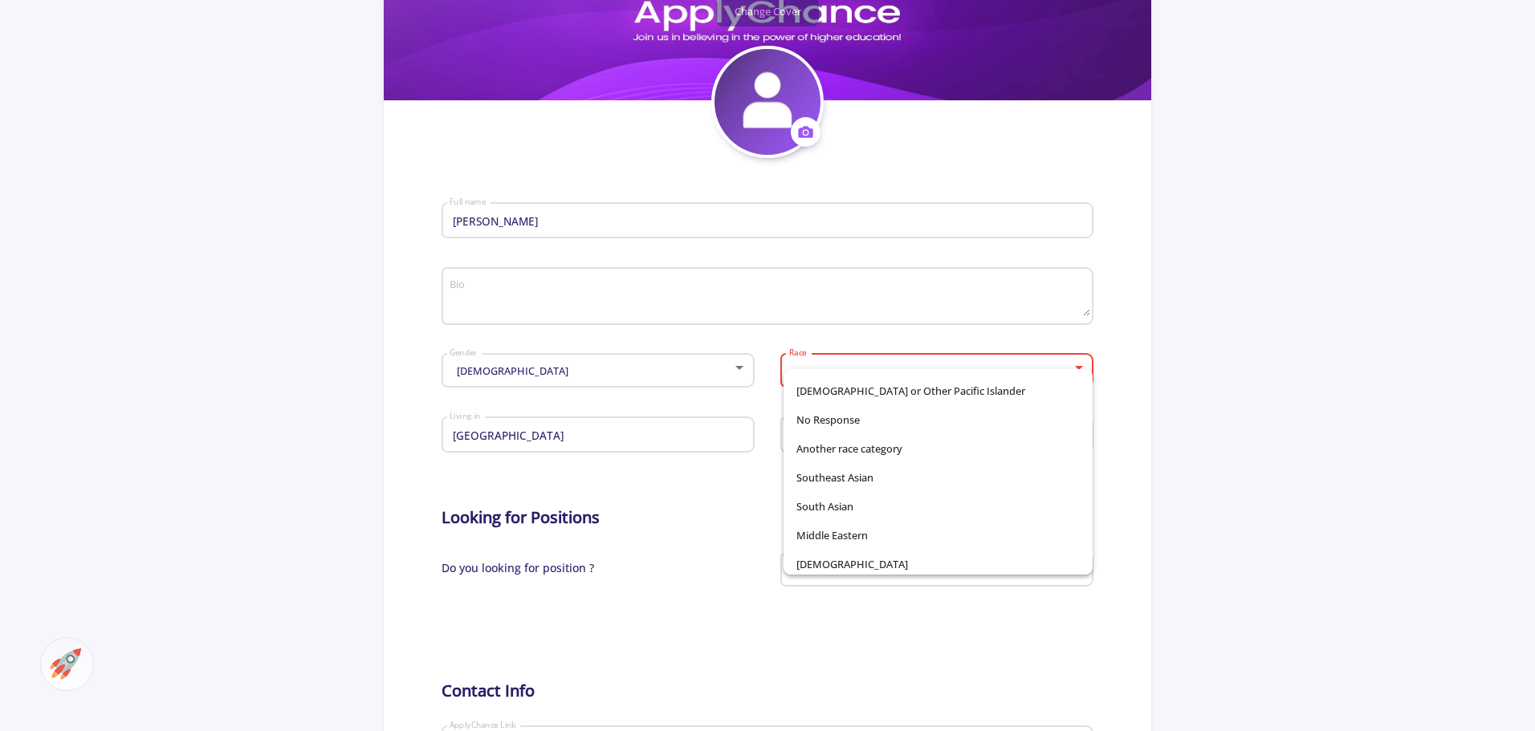
scroll to position [112, 0]
click at [828, 535] on span "Middle Eastern" at bounding box center [937, 531] width 283 height 29
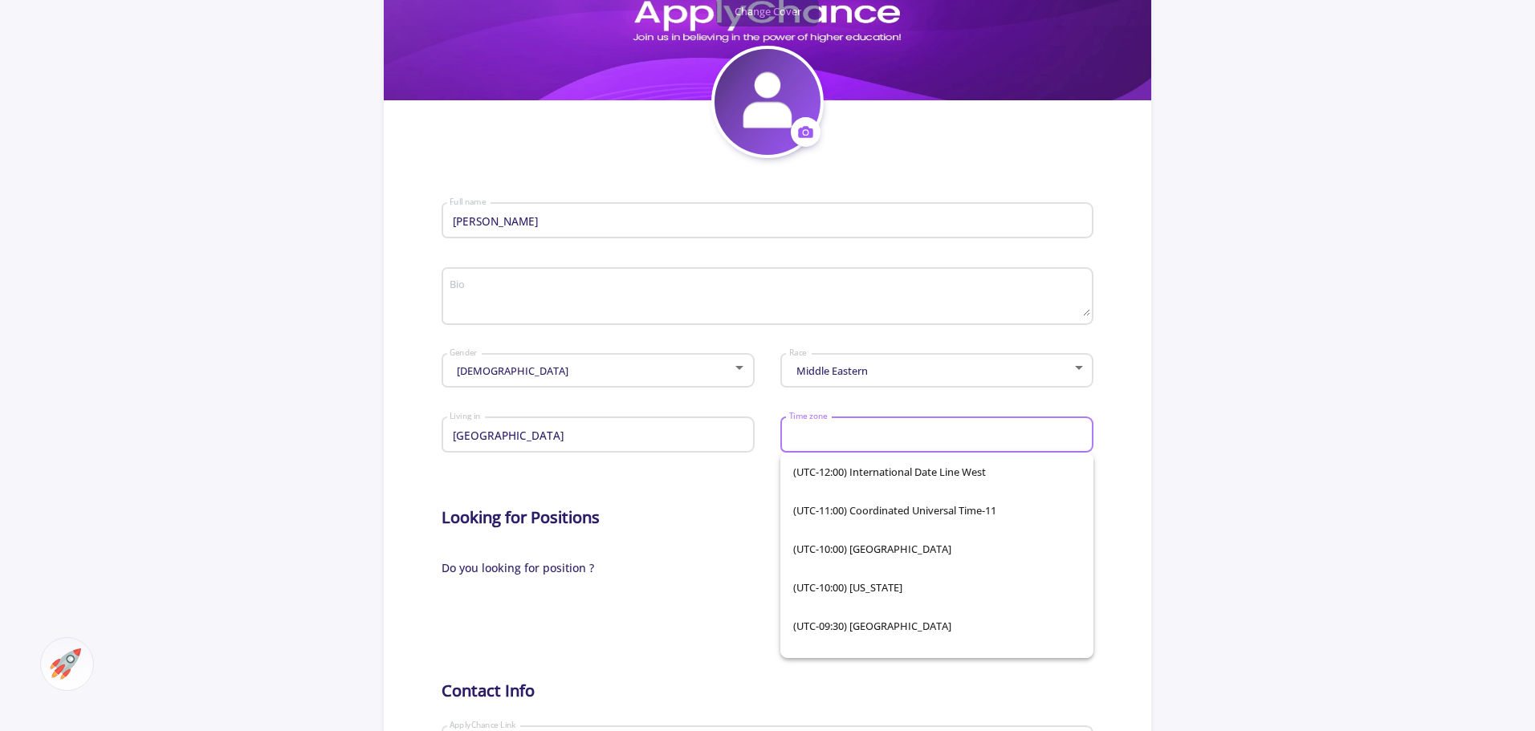
click at [828, 433] on input "Time zone" at bounding box center [939, 436] width 302 height 14
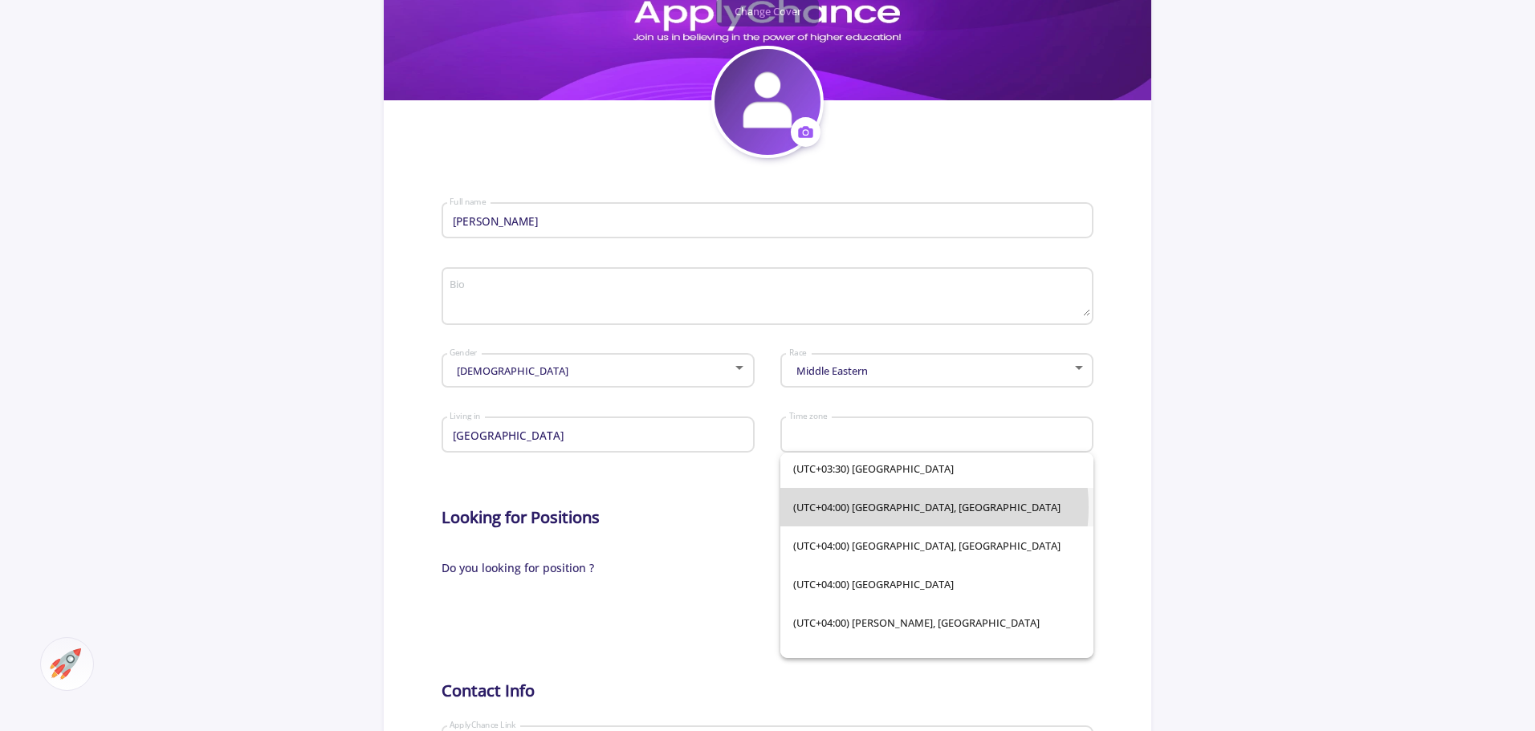
click at [909, 507] on span "(UTC+04:00) [GEOGRAPHIC_DATA], [GEOGRAPHIC_DATA]" at bounding box center [936, 507] width 287 height 39
type input "(UTC+04:00) [GEOGRAPHIC_DATA], [GEOGRAPHIC_DATA]"
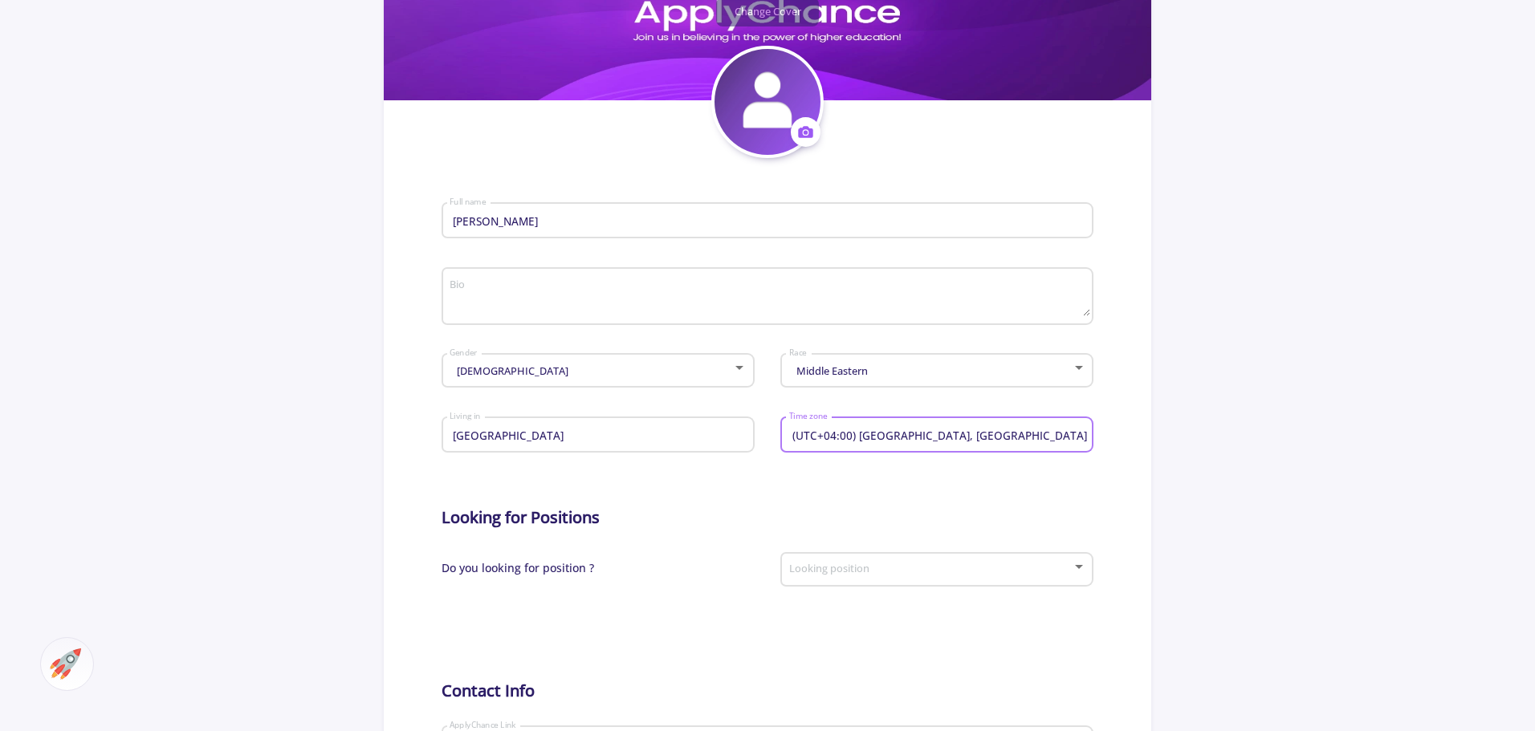
click at [966, 437] on input "(UTC+04:00) [GEOGRAPHIC_DATA], [GEOGRAPHIC_DATA]" at bounding box center [939, 436] width 302 height 14
click at [971, 429] on input "(UTC+04:00) [GEOGRAPHIC_DATA], [GEOGRAPHIC_DATA]" at bounding box center [939, 436] width 302 height 14
click at [901, 579] on div "Looking position" at bounding box center [937, 567] width 298 height 40
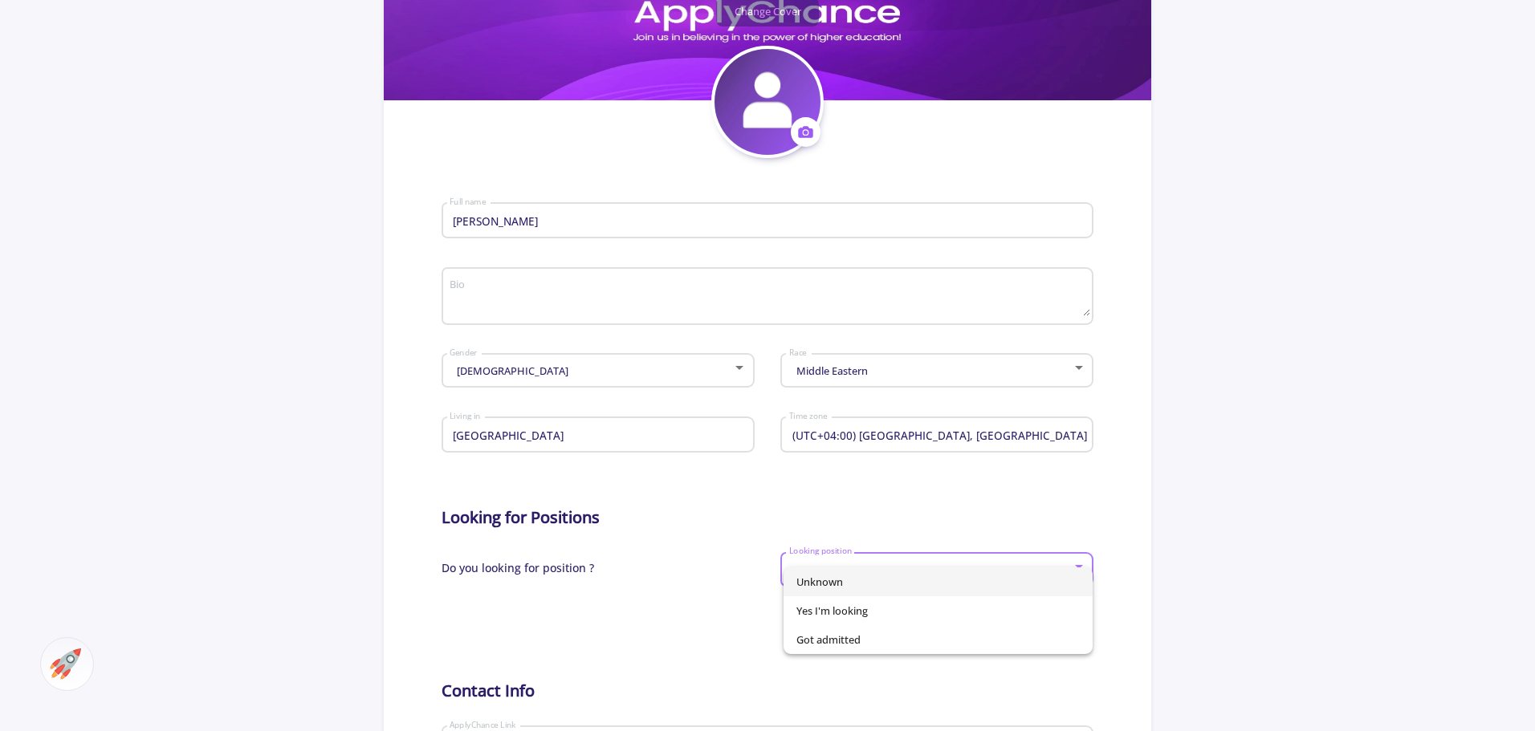
drag, startPoint x: 887, startPoint y: 496, endPoint x: 885, endPoint y: 466, distance: 29.7
click at [887, 494] on div at bounding box center [767, 365] width 1535 height 731
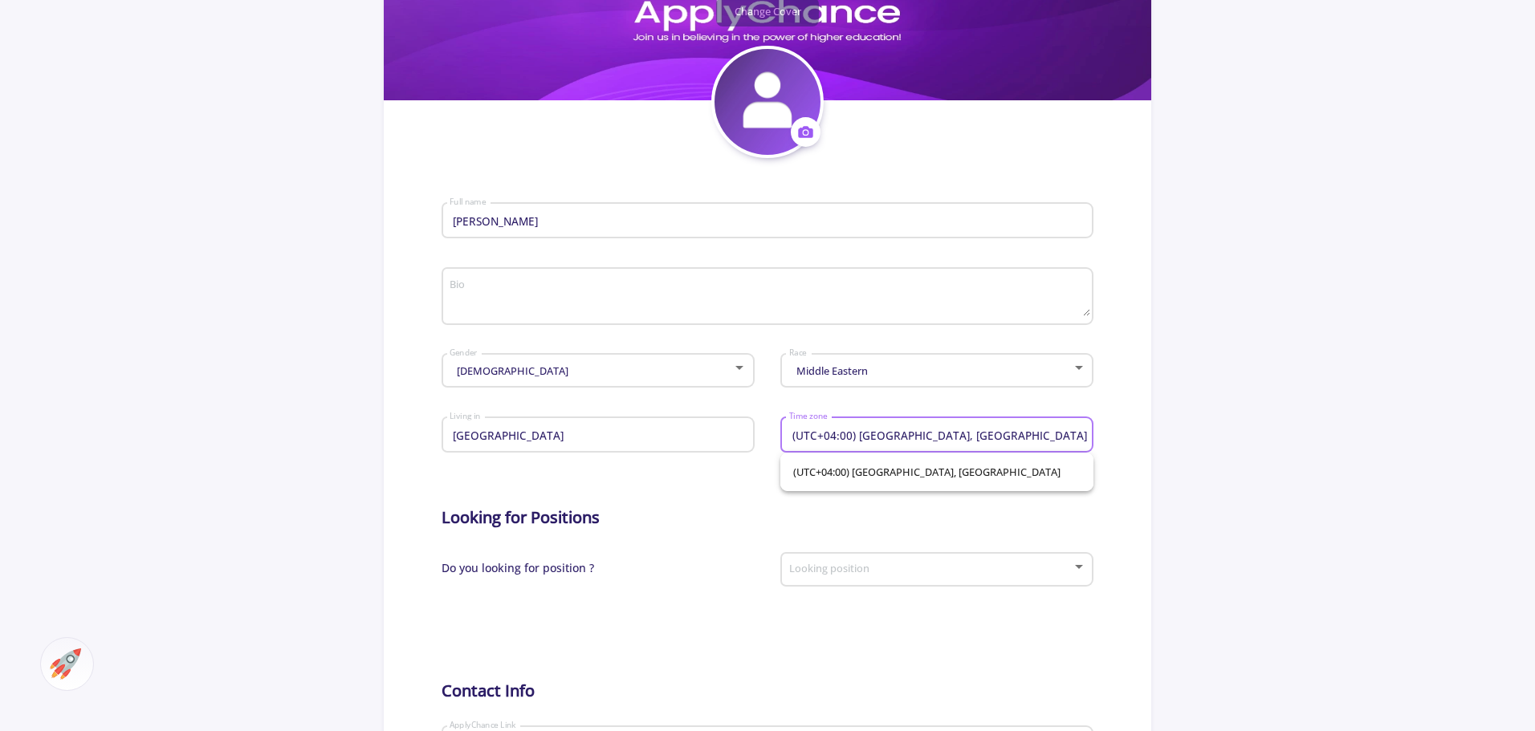
drag, startPoint x: 958, startPoint y: 438, endPoint x: 743, endPoint y: 493, distance: 221.2
click at [743, 493] on form "[PERSON_NAME] Full name Bio [DEMOGRAPHIC_DATA] Gender Middle Eastern Race [GEOG…" at bounding box center [767, 571] width 653 height 826
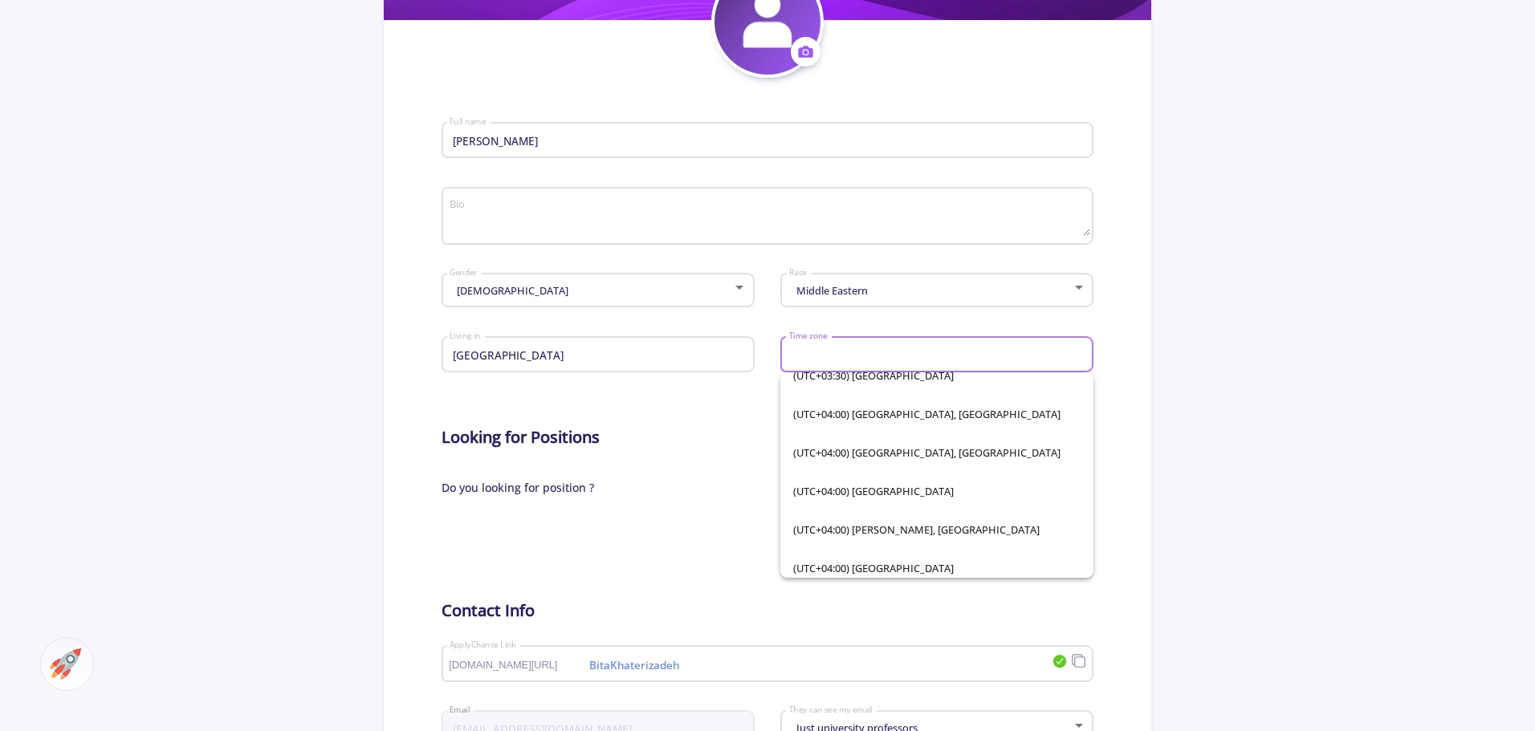
scroll to position [2902, 0]
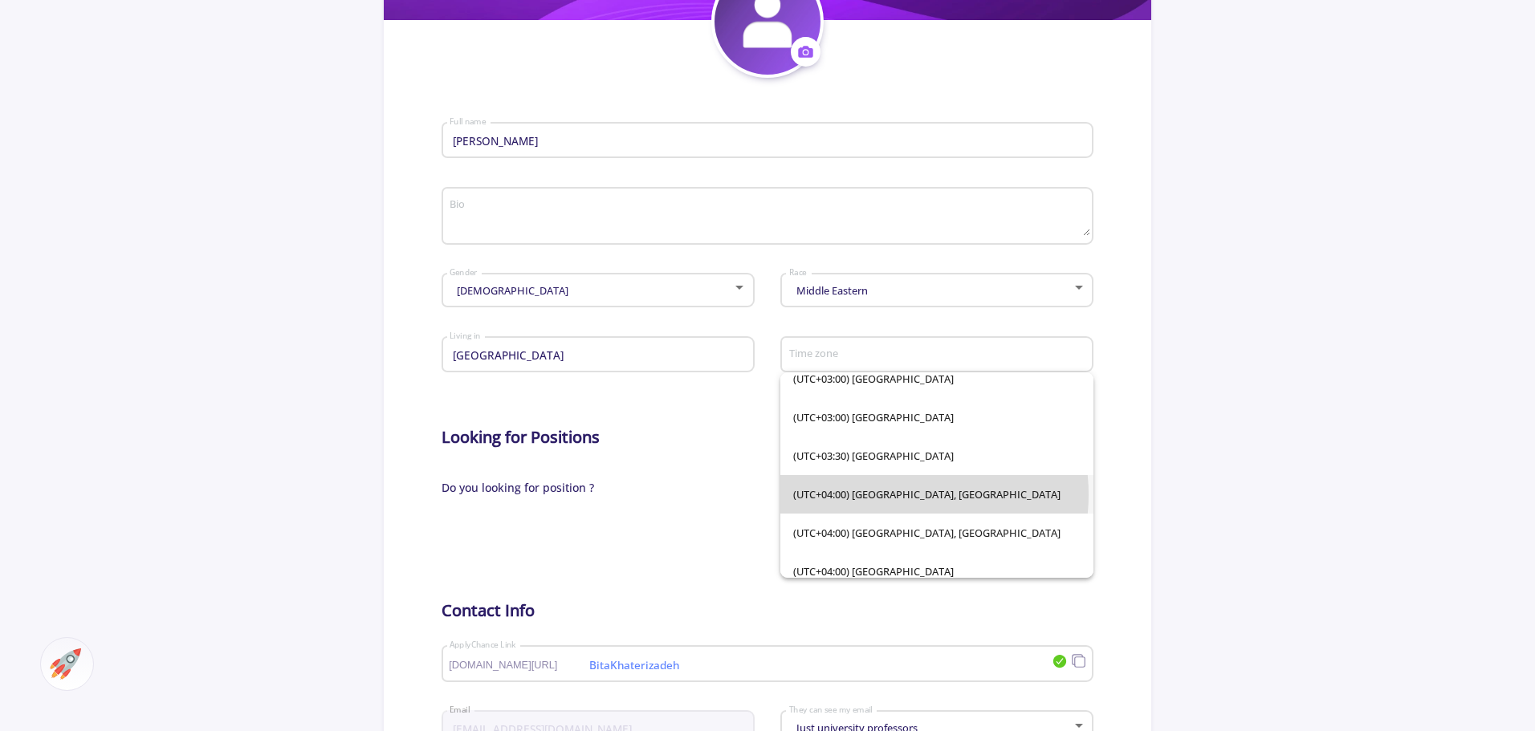
click at [893, 494] on span "(UTC+04:00) [GEOGRAPHIC_DATA], [GEOGRAPHIC_DATA]" at bounding box center [936, 494] width 287 height 39
type input "(UTC+04:00) [GEOGRAPHIC_DATA], [GEOGRAPHIC_DATA]"
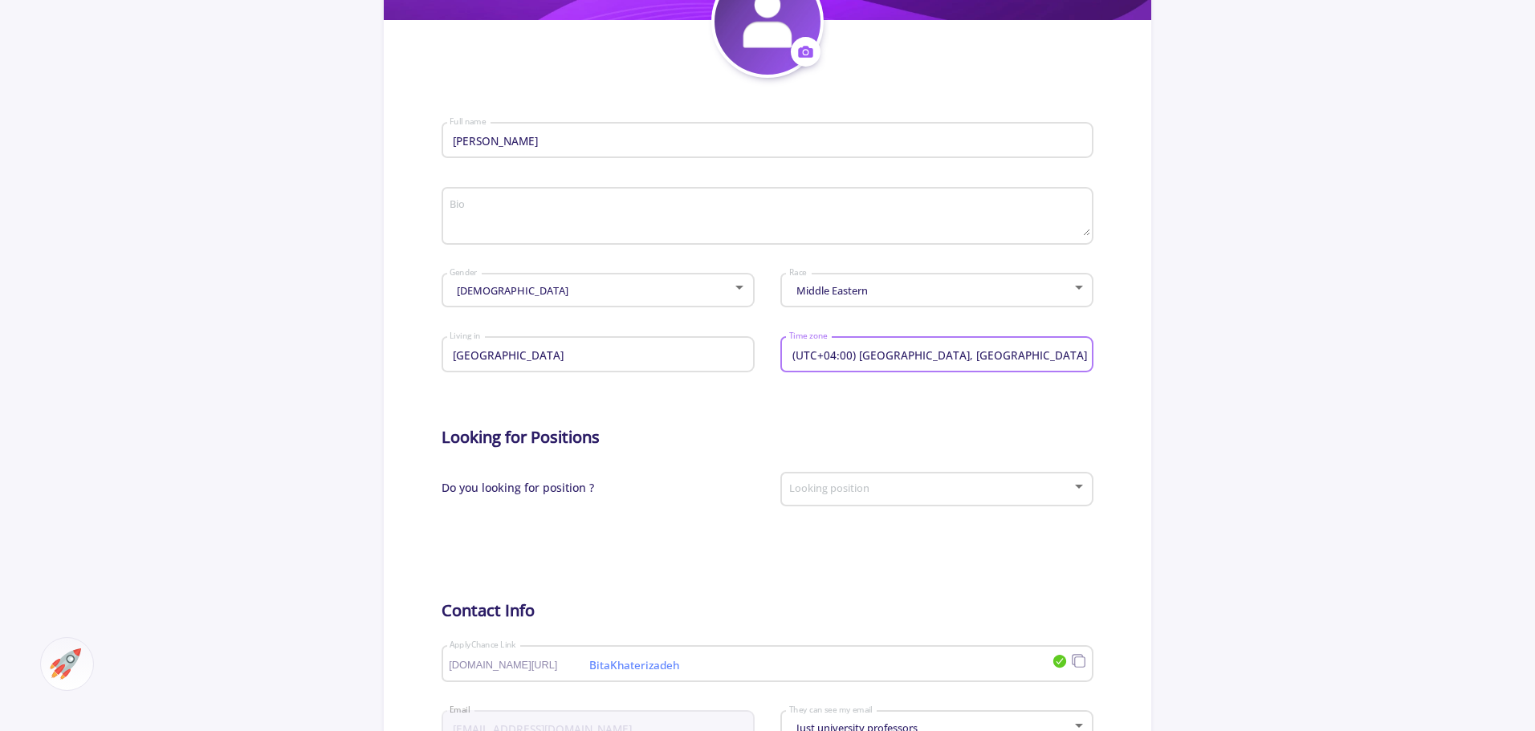
click at [816, 493] on span at bounding box center [931, 489] width 279 height 11
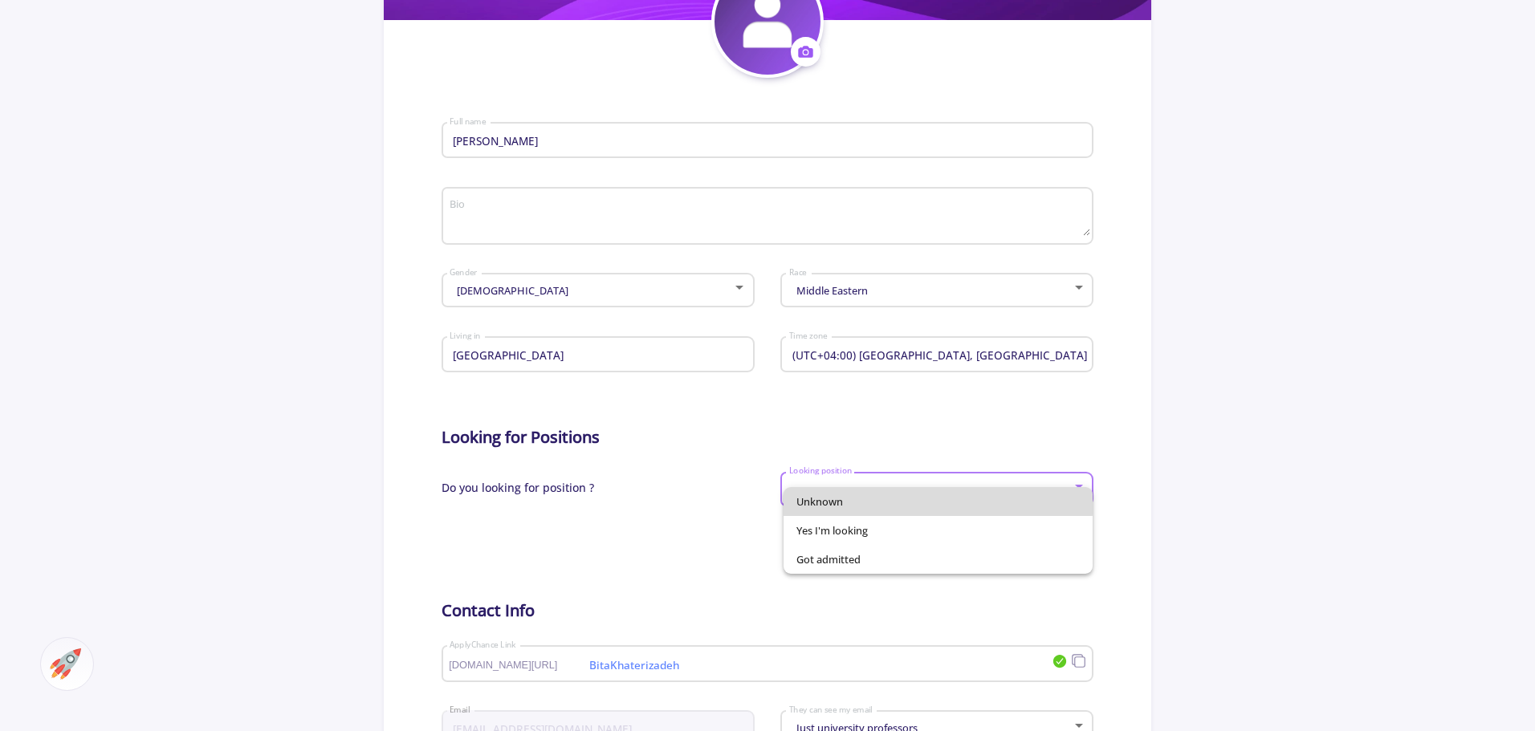
click at [815, 494] on span "Unknown" at bounding box center [937, 501] width 283 height 29
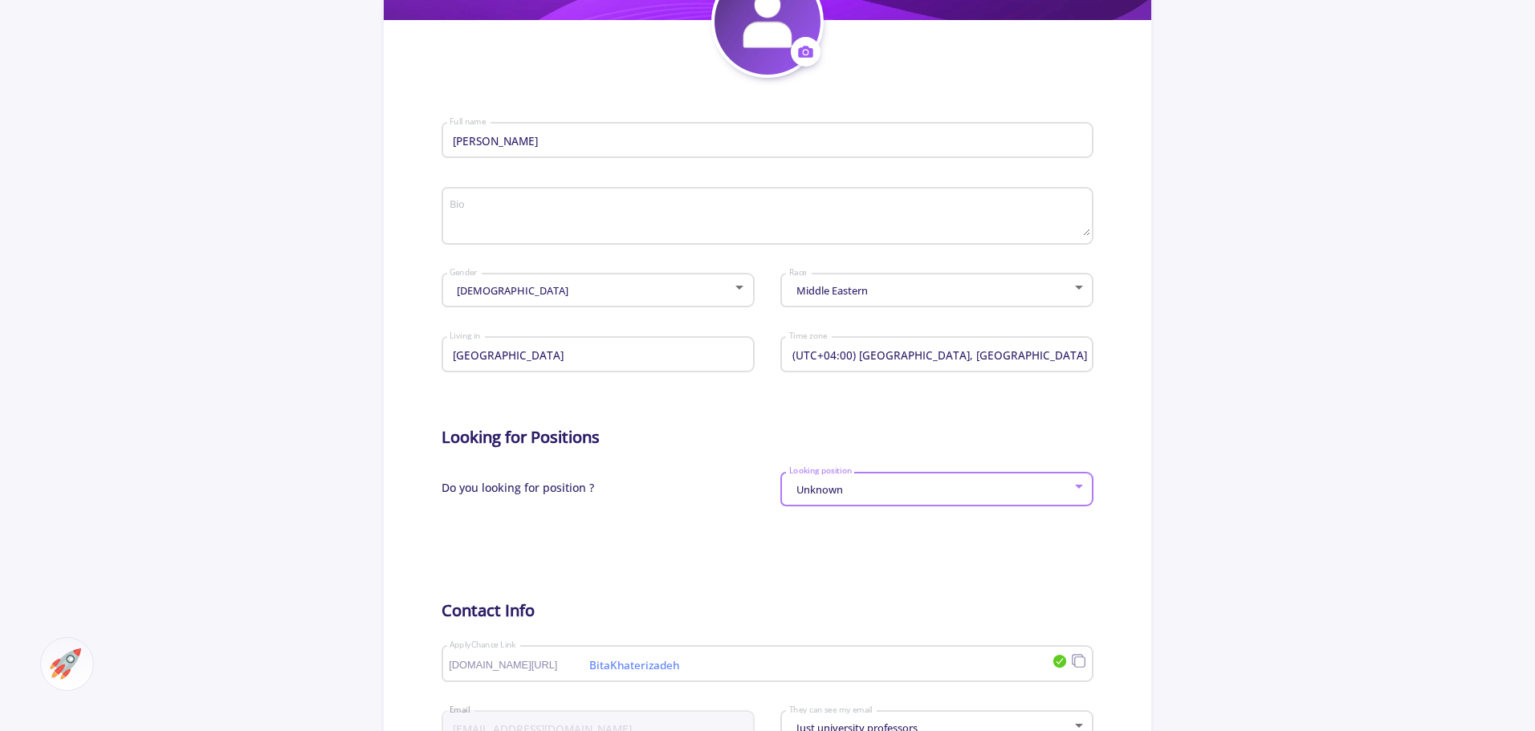
click at [738, 444] on h5 "Looking for Positions" at bounding box center [767, 437] width 653 height 19
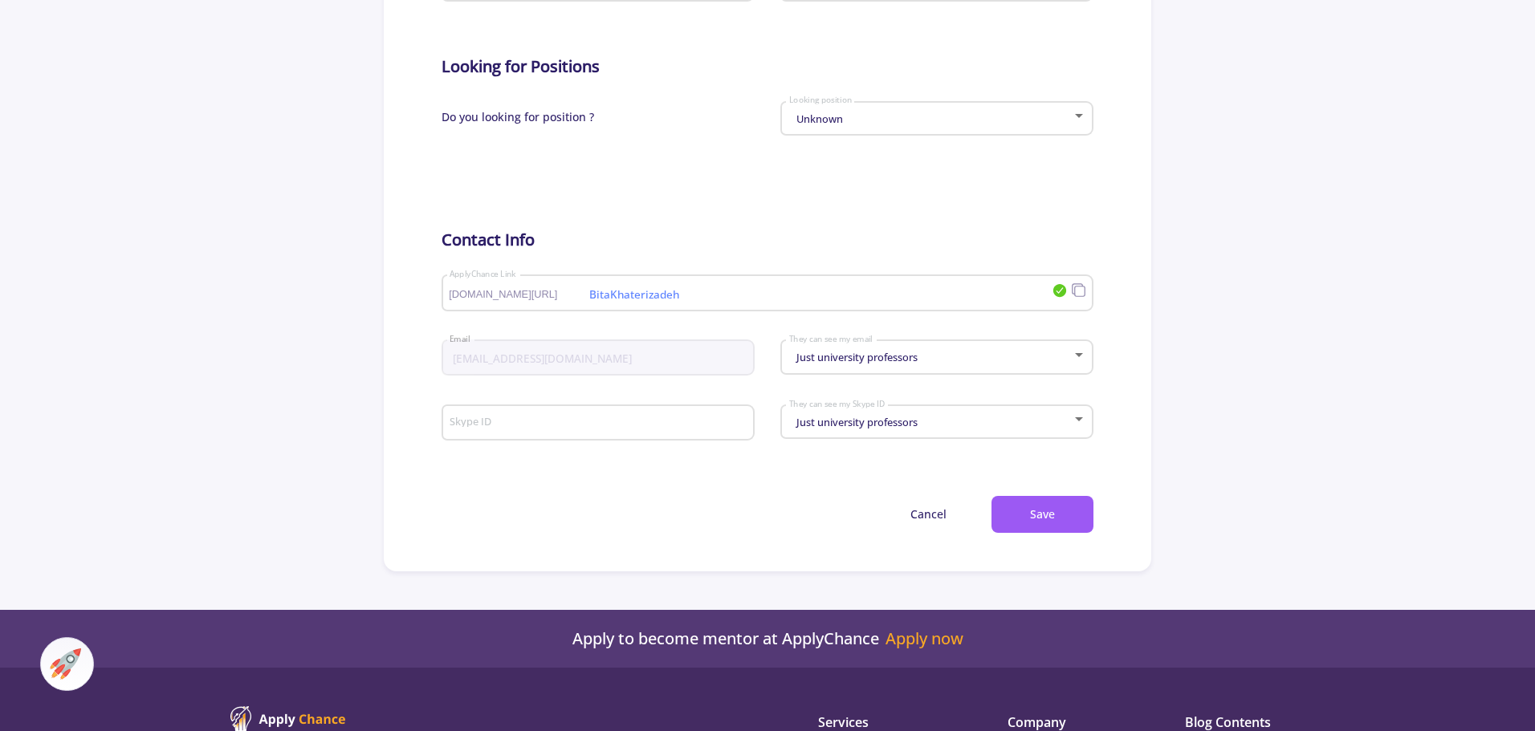
scroll to position [722, 0]
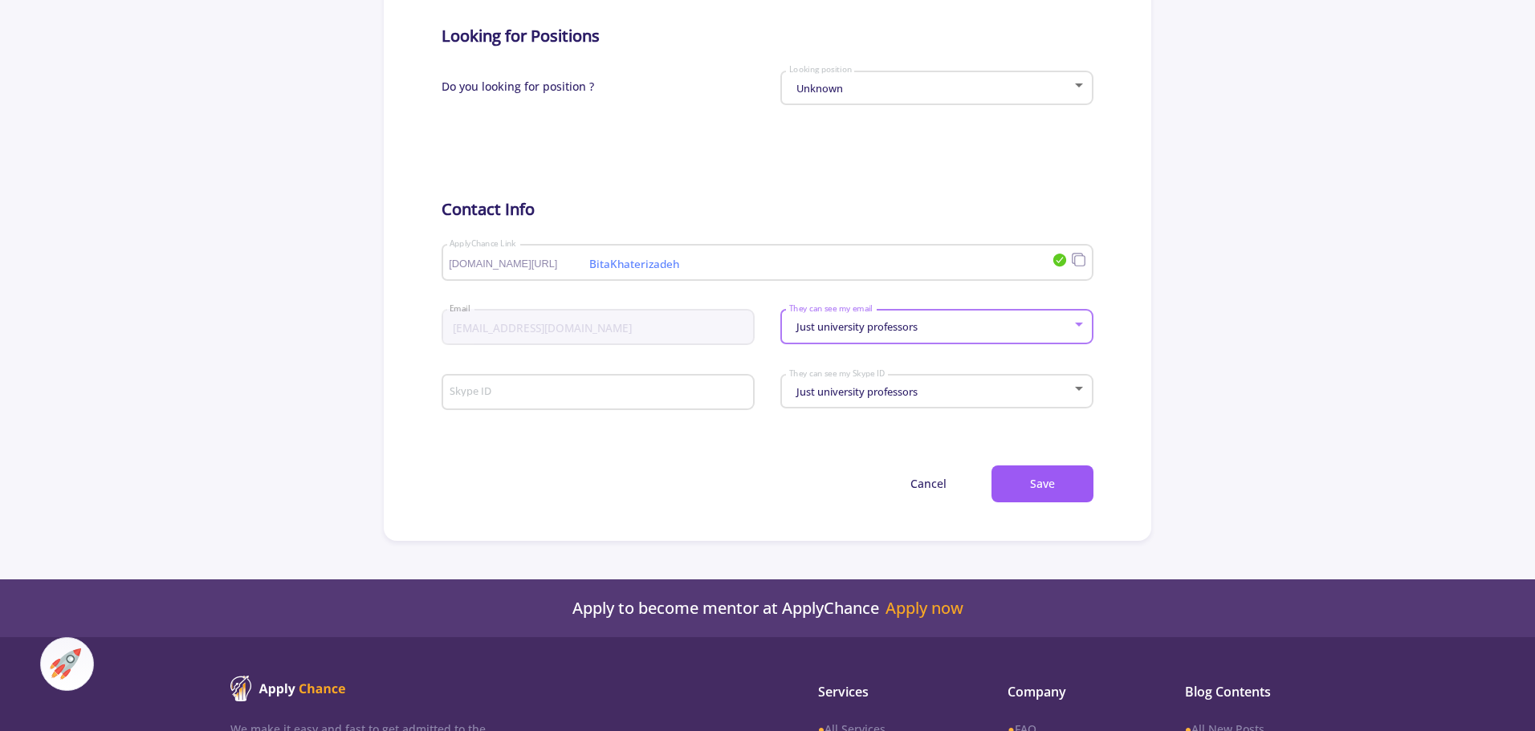
click at [978, 322] on div "Just university professors" at bounding box center [929, 327] width 283 height 12
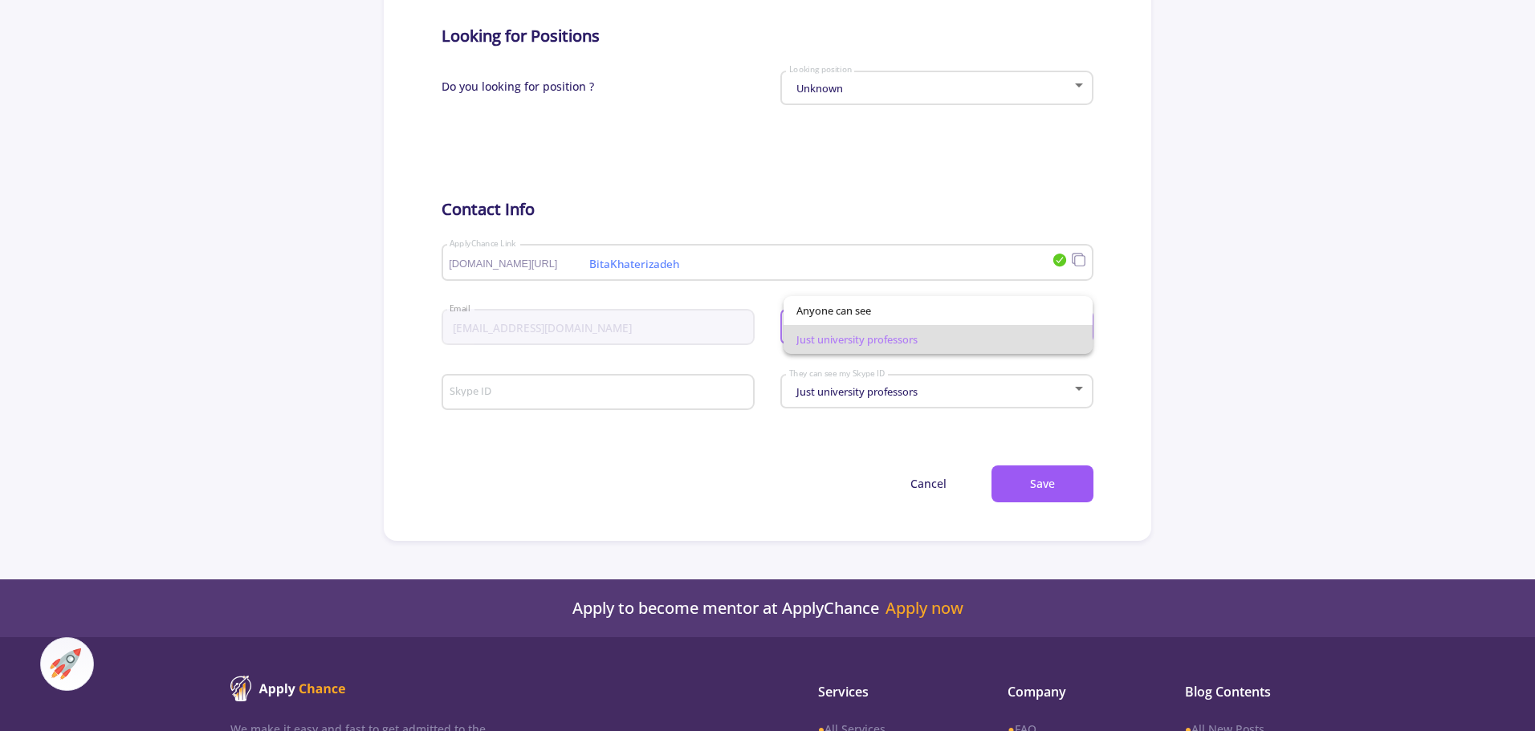
click at [735, 177] on div at bounding box center [767, 365] width 1535 height 731
click at [959, 330] on div "Just university professors" at bounding box center [929, 327] width 283 height 12
click at [873, 206] on div at bounding box center [767, 365] width 1535 height 731
click at [641, 404] on div "Skype ID" at bounding box center [598, 389] width 298 height 42
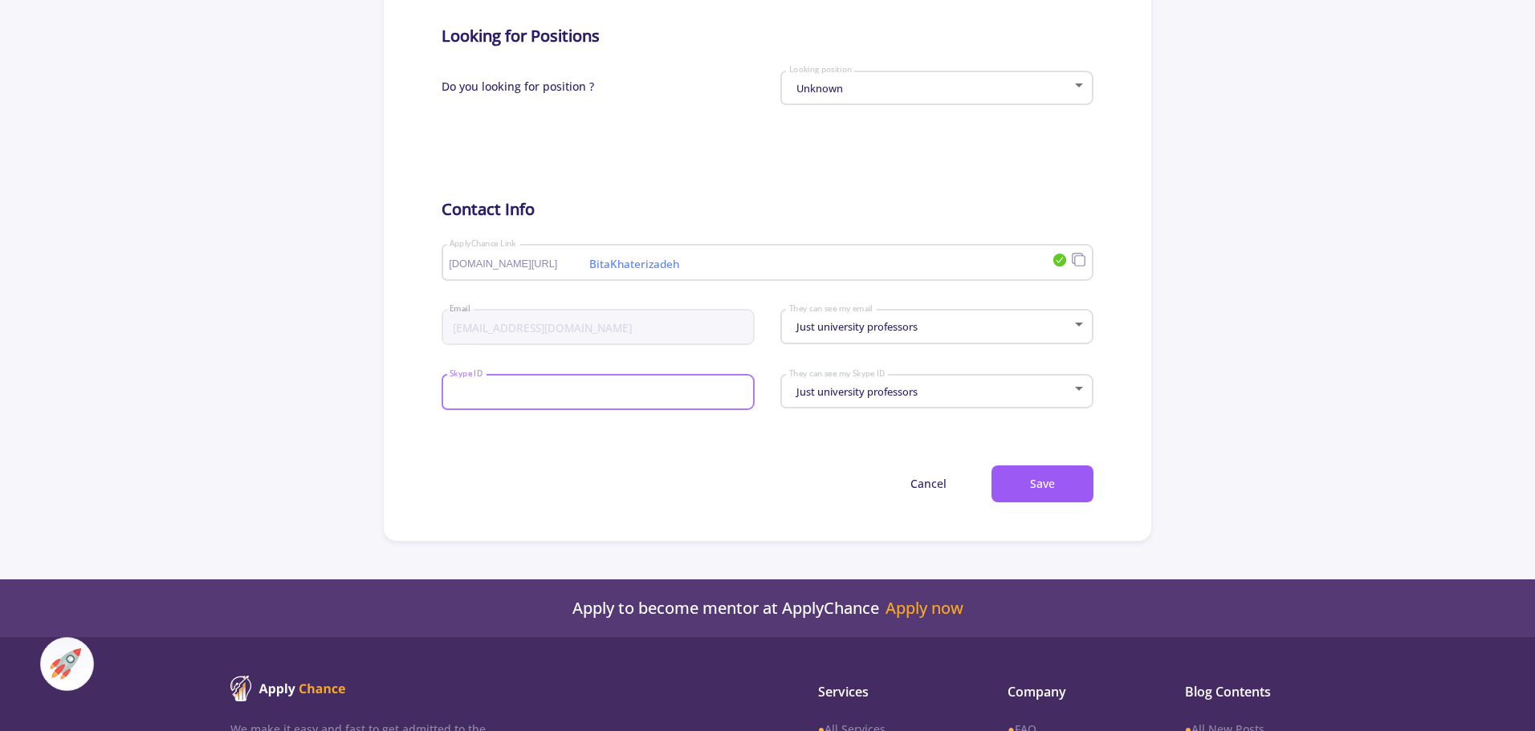
click at [775, 458] on form "[PERSON_NAME] Full name Bio [DEMOGRAPHIC_DATA] Gender Middle Eastern Race [GEOG…" at bounding box center [767, 90] width 653 height 826
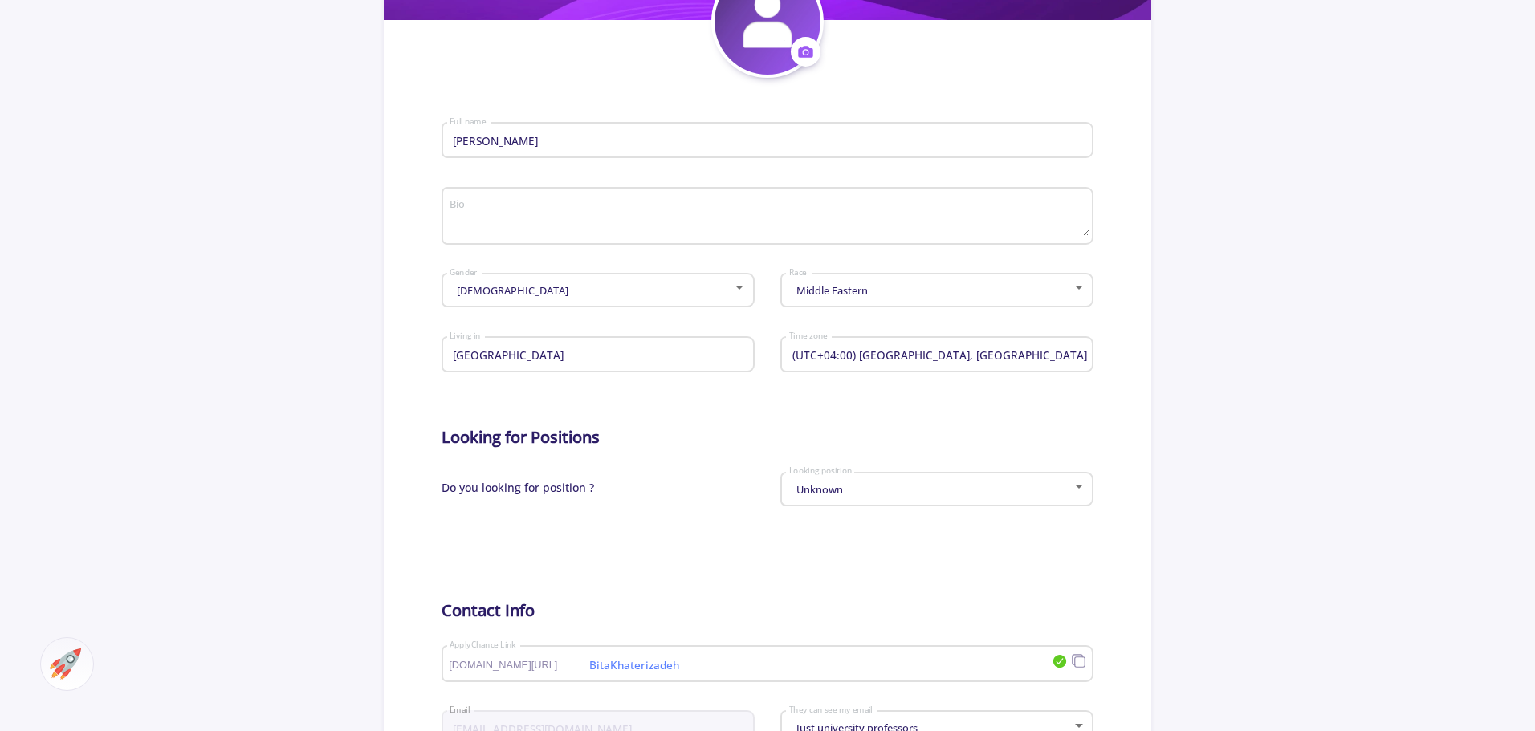
scroll to position [241, 0]
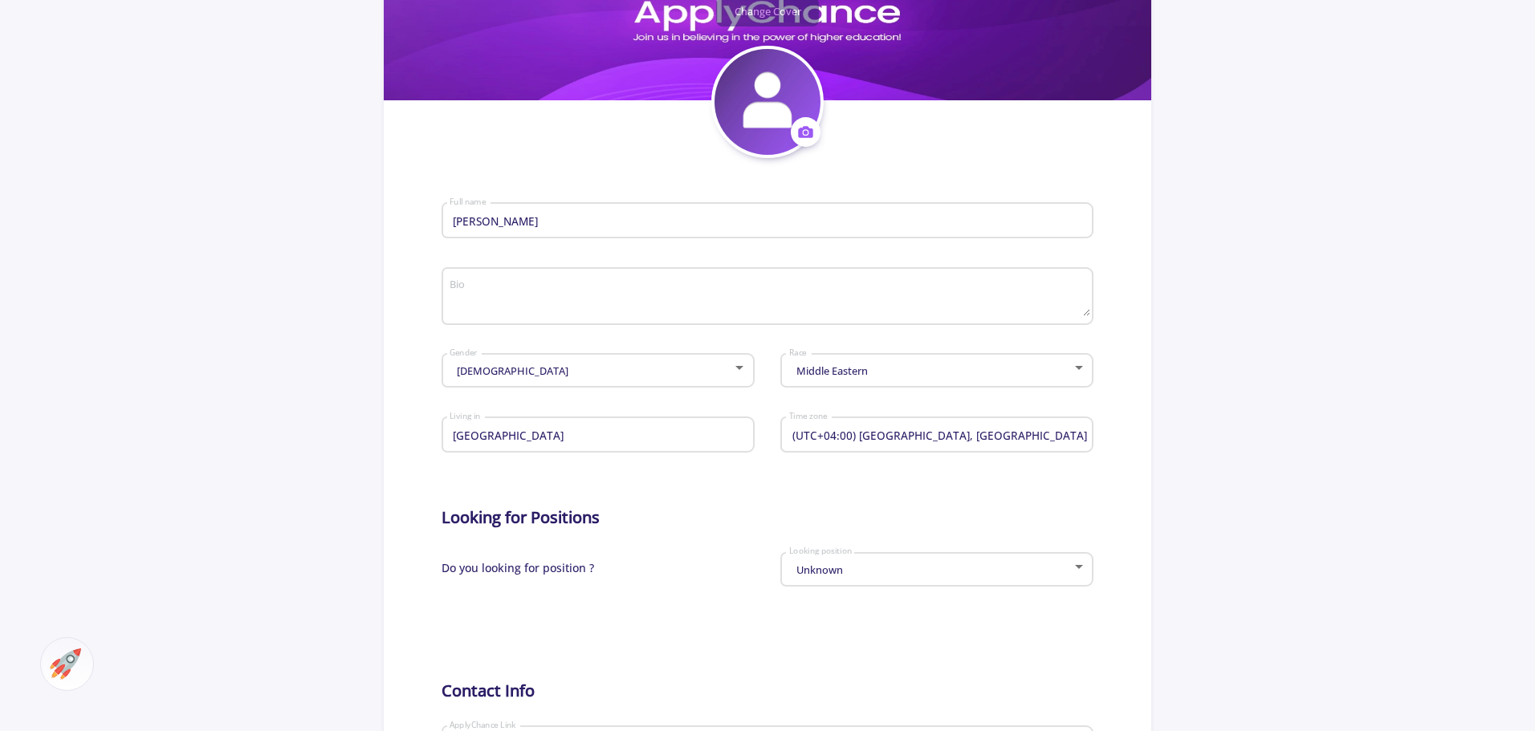
click at [616, 289] on textarea "Bio" at bounding box center [769, 298] width 641 height 38
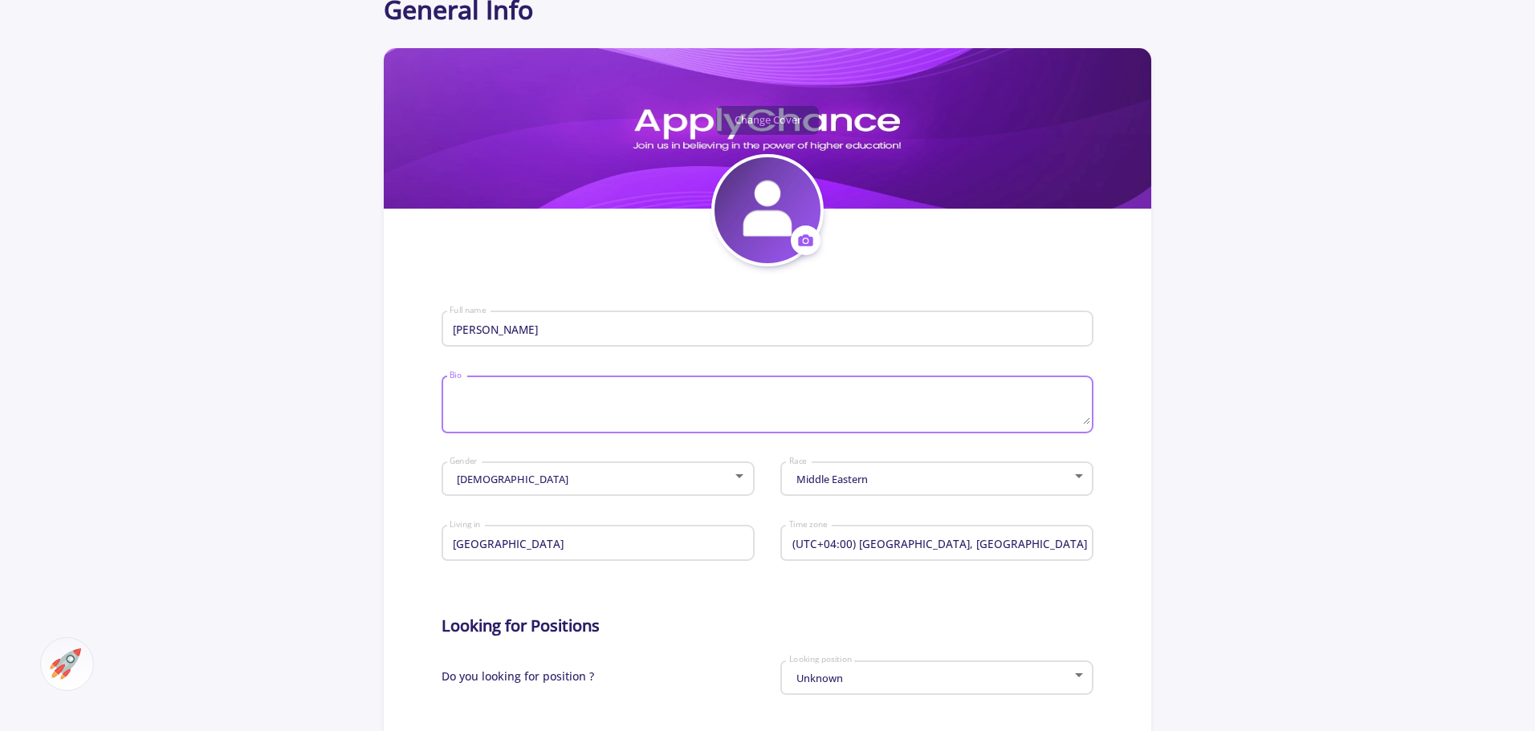
scroll to position [161, 0]
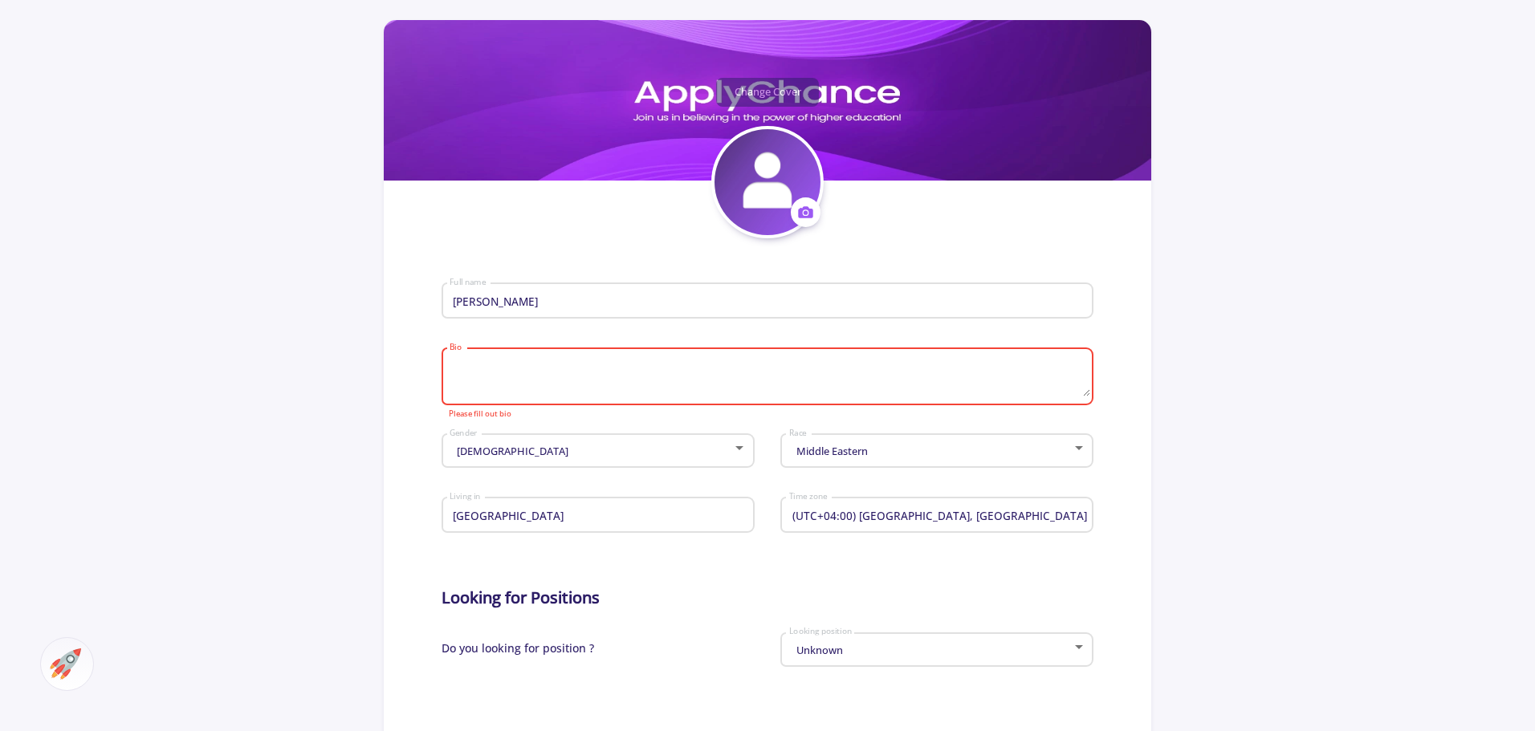
paste textarea "I am a dedicated operations manager at a shipping company in [GEOGRAPHIC_DATA],…"
type textarea "I am a dedicated operations manager at a shipping company in [GEOGRAPHIC_DATA],…"
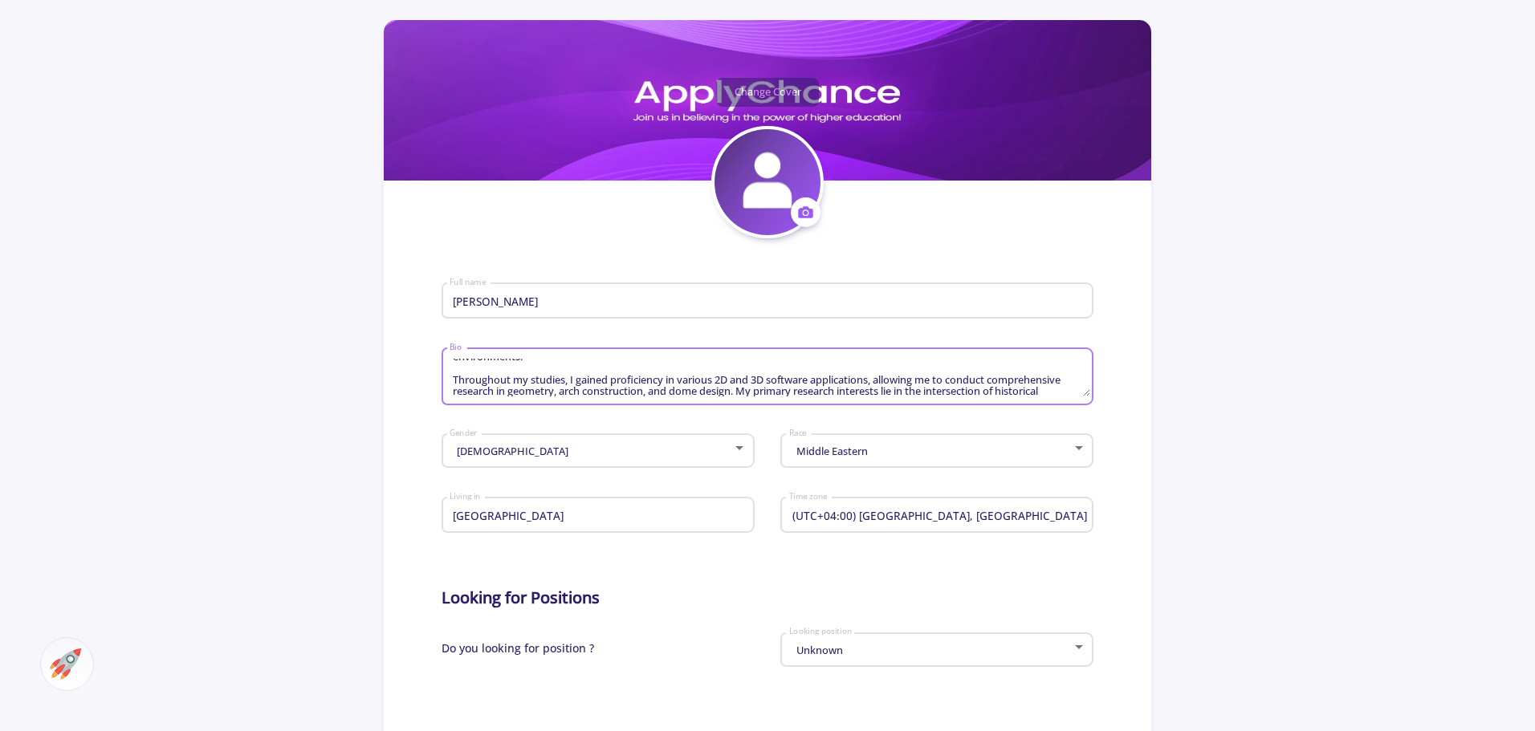
scroll to position [0, 0]
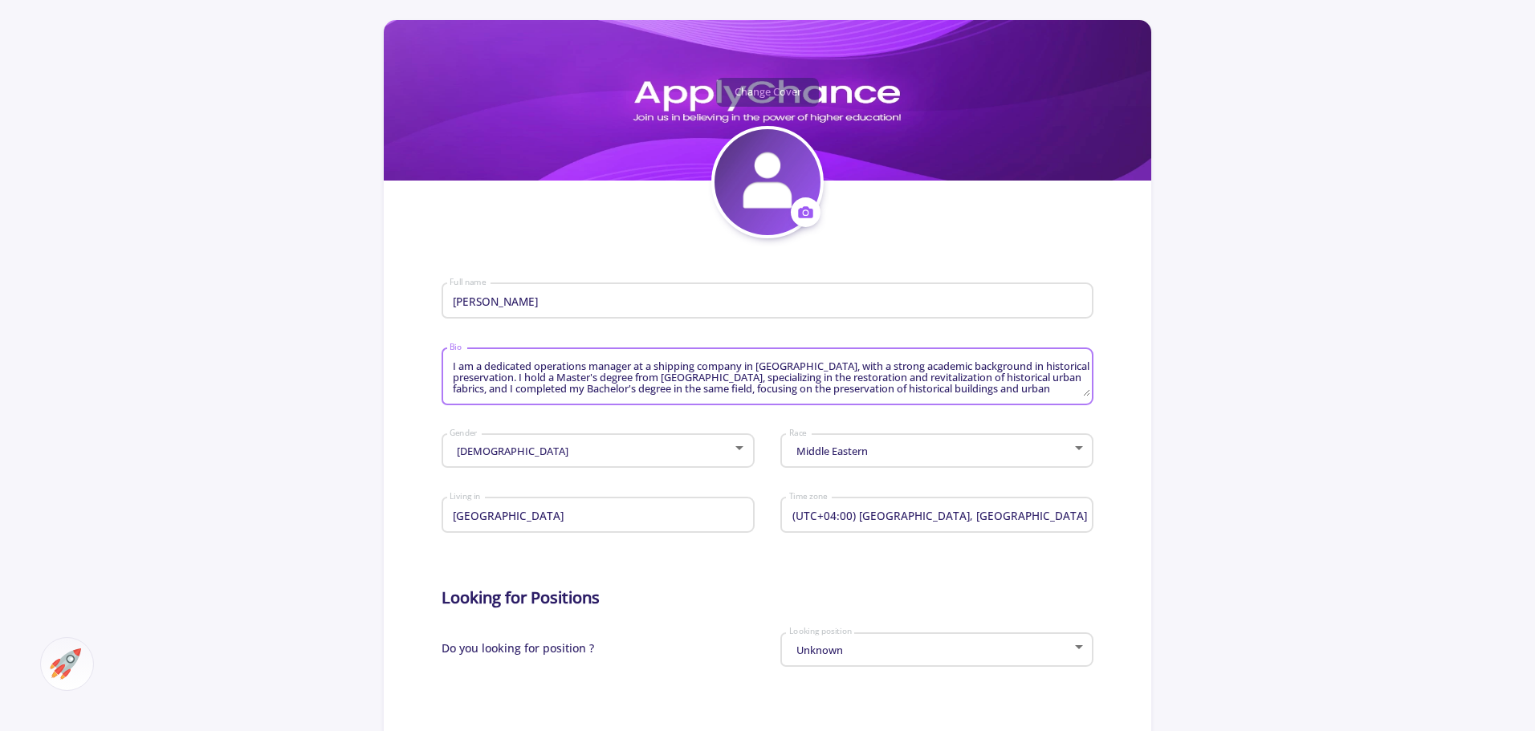
drag, startPoint x: 986, startPoint y: 367, endPoint x: 734, endPoint y: 360, distance: 252.9
click at [734, 360] on textarea "I am a dedicated operations manager at a shipping company in [GEOGRAPHIC_DATA],…" at bounding box center [769, 378] width 641 height 38
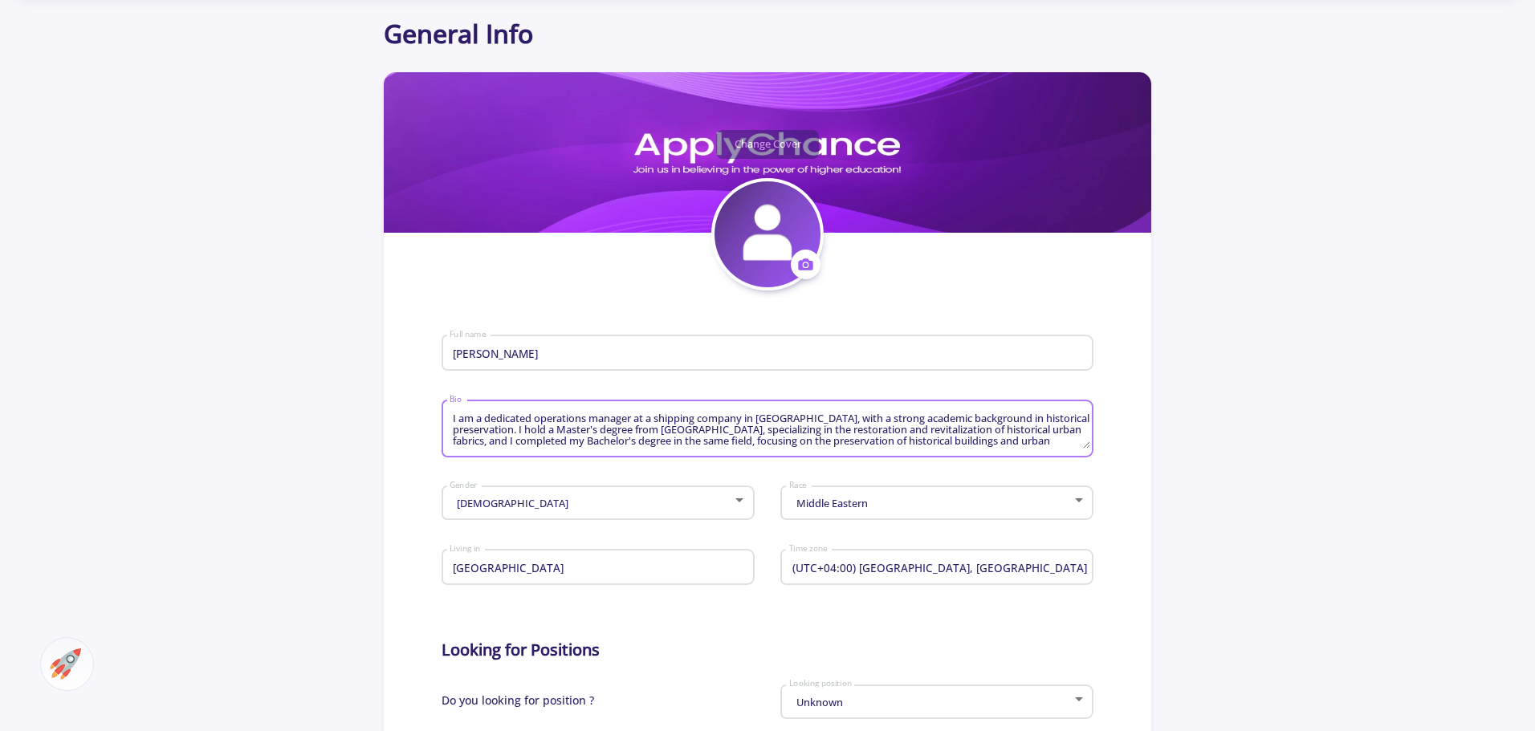
scroll to position [80, 0]
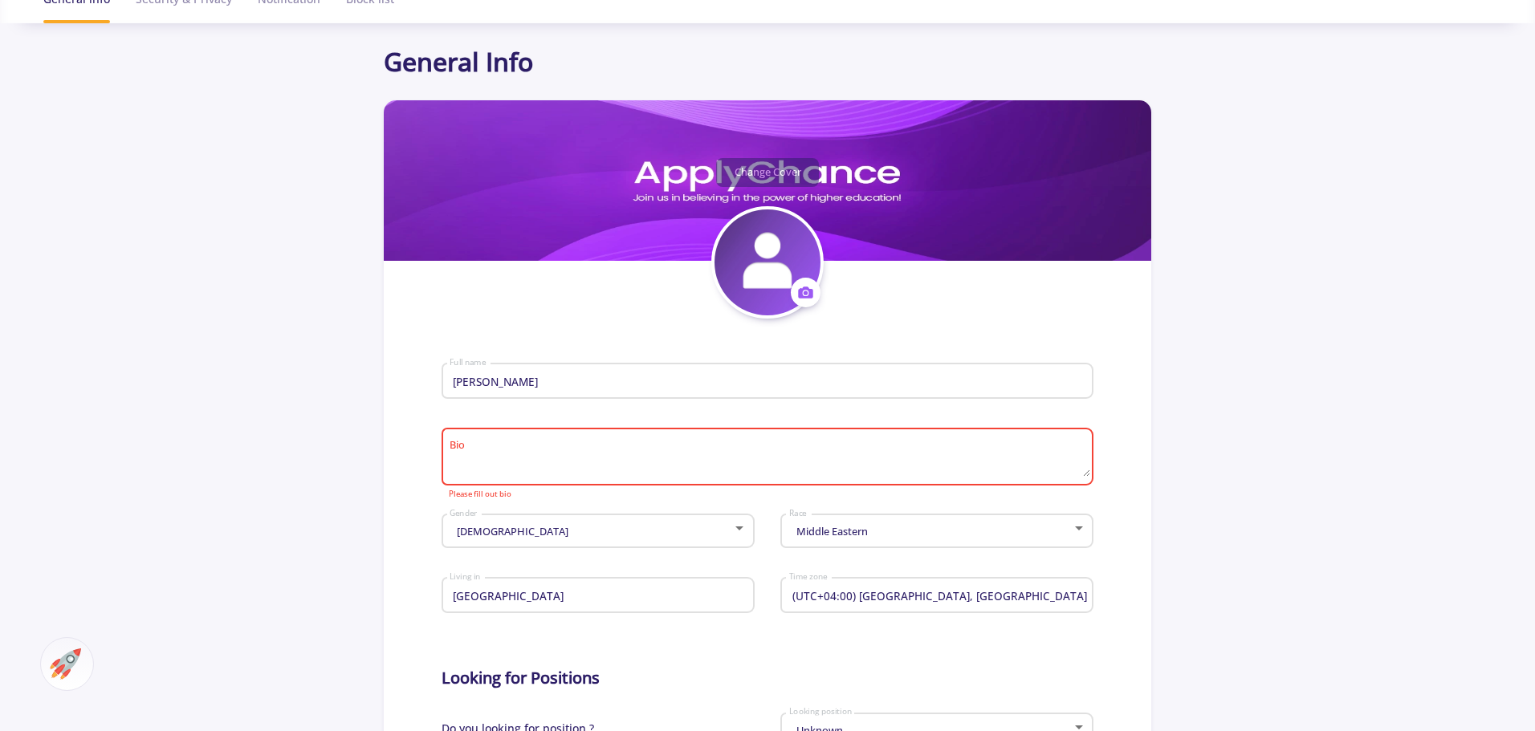
click at [1156, 533] on app-general-setting "General Info Change Cover Change cover Remove cover Change photo Remove photo […" at bounding box center [767, 613] width 1535 height 1141
click at [694, 450] on textarea "Bio" at bounding box center [769, 458] width 641 height 38
paste textarea "I am a dedicated operations manager at a shipping company in [GEOGRAPHIC_DATA],…"
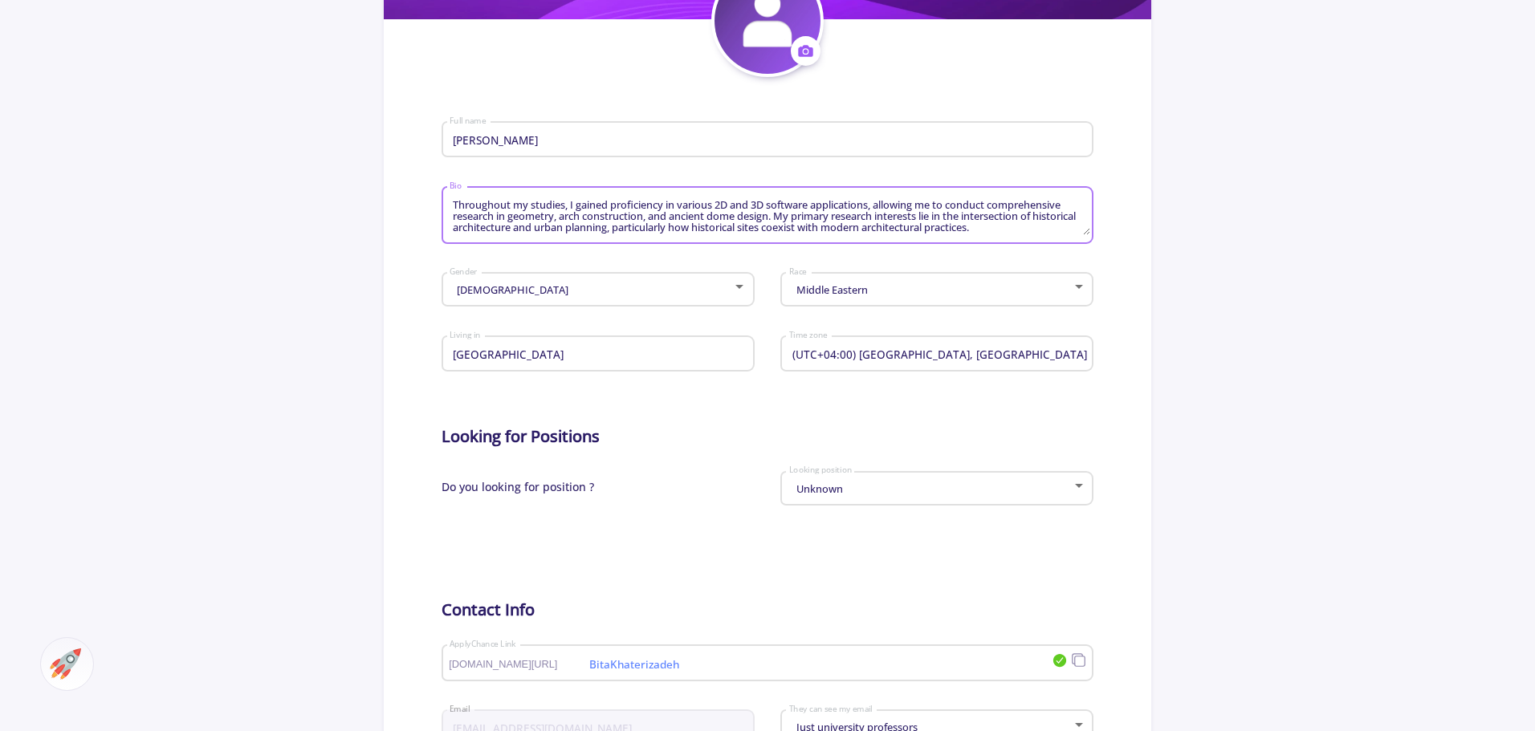
scroll to position [321, 0]
type textarea "I am a dedicated operations manager at a shipping company in [GEOGRAPHIC_DATA],…"
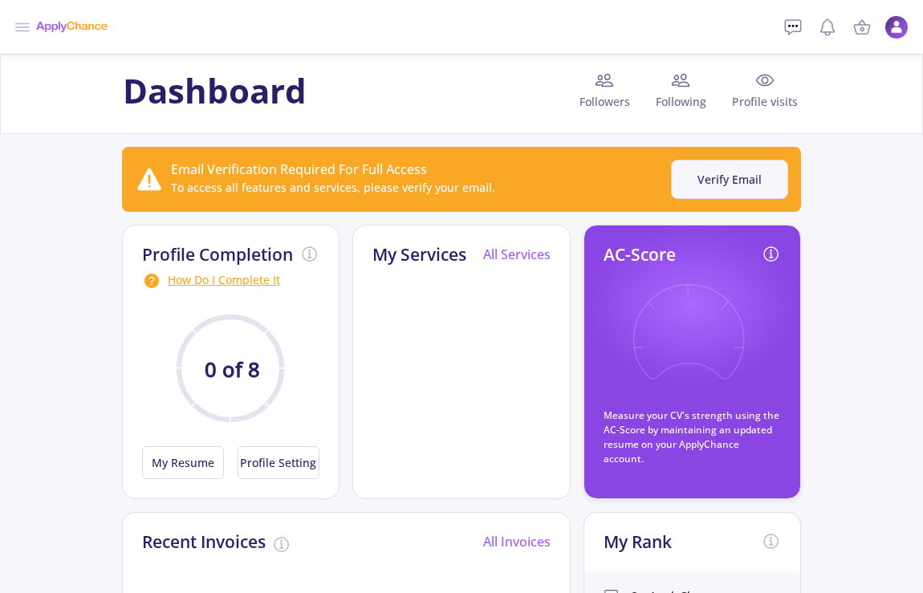
click at [741, 187] on button "Verify Email" at bounding box center [729, 179] width 117 height 39
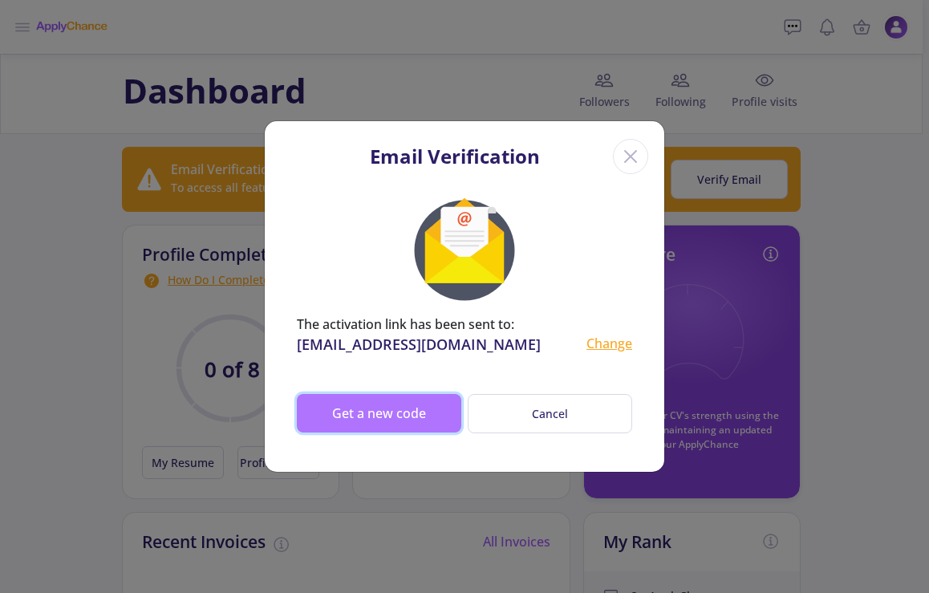
click at [362, 409] on button "Get a new code" at bounding box center [379, 413] width 165 height 39
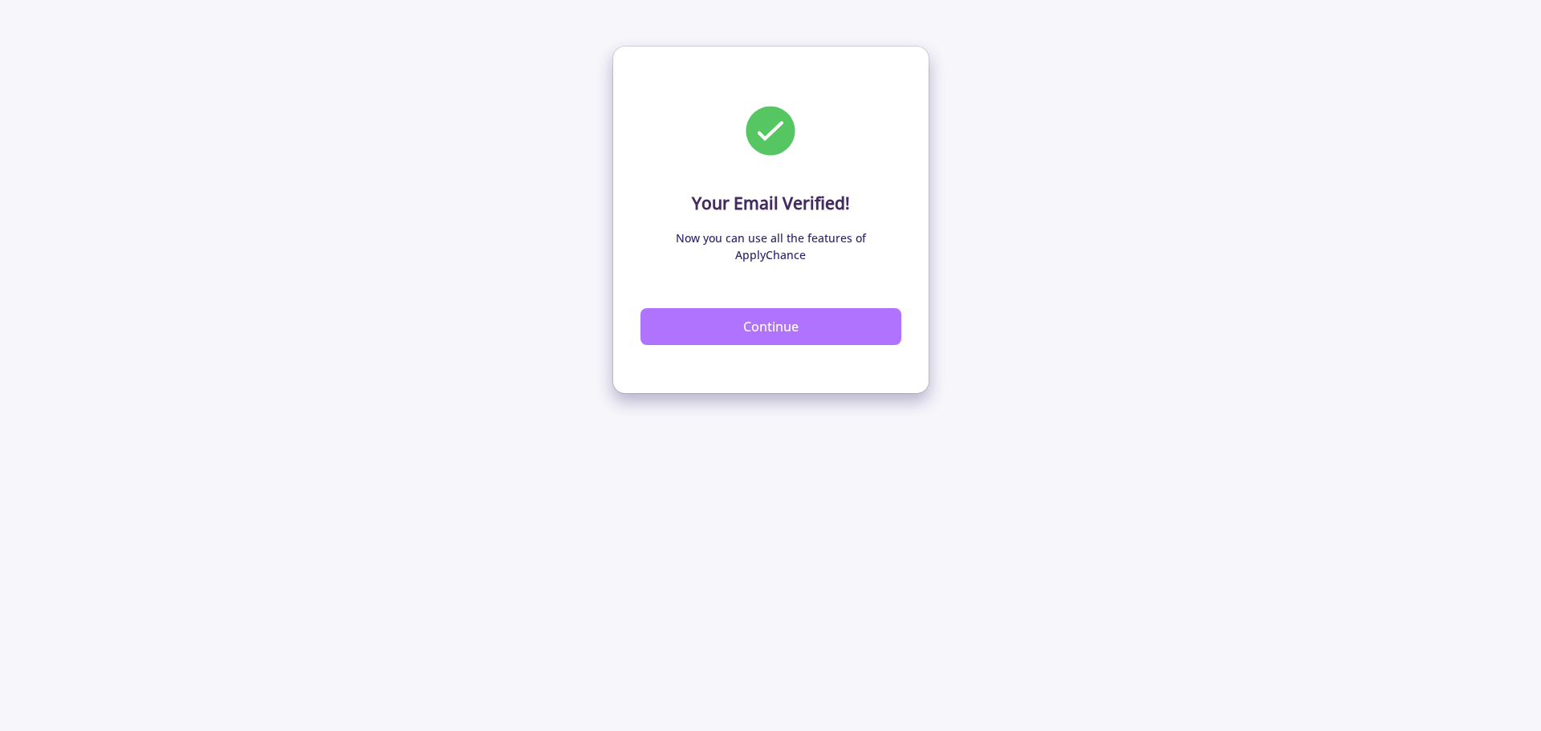
click at [749, 315] on button "Continue" at bounding box center [771, 326] width 261 height 37
